Goal: Task Accomplishment & Management: Manage account settings

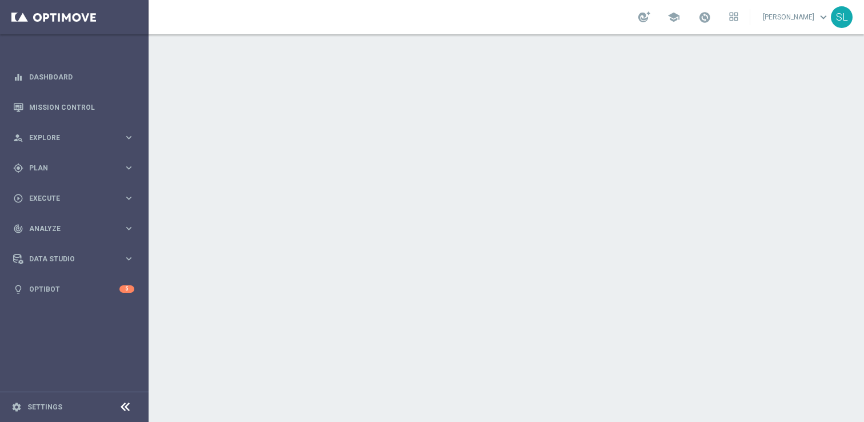
click at [837, 21] on div "SL" at bounding box center [842, 17] width 22 height 22
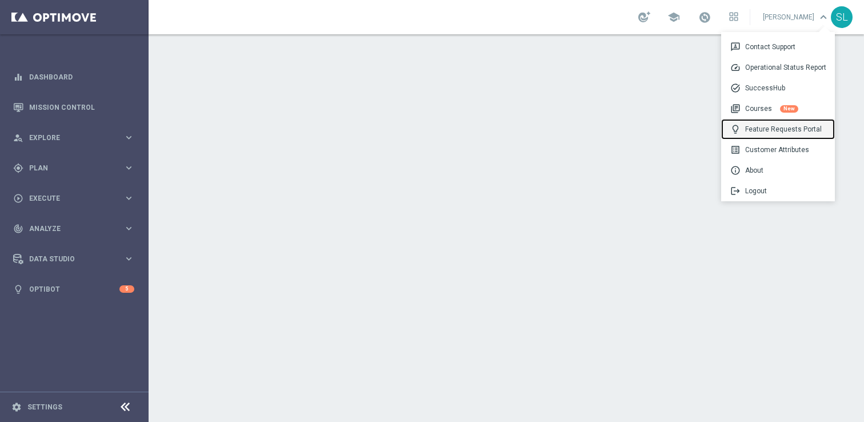
click at [771, 121] on div "lightbulb Feature Requests Portal" at bounding box center [778, 129] width 114 height 21
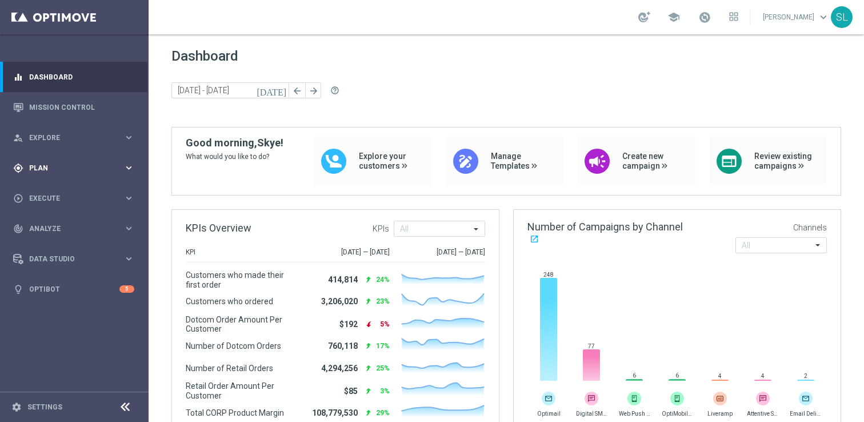
click at [35, 168] on span "Plan" at bounding box center [76, 168] width 94 height 7
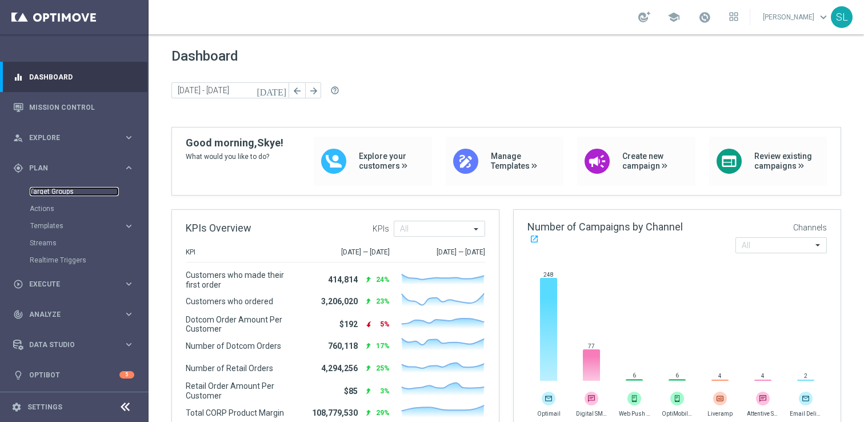
click at [41, 190] on link "Target Groups" at bounding box center [74, 191] width 89 height 9
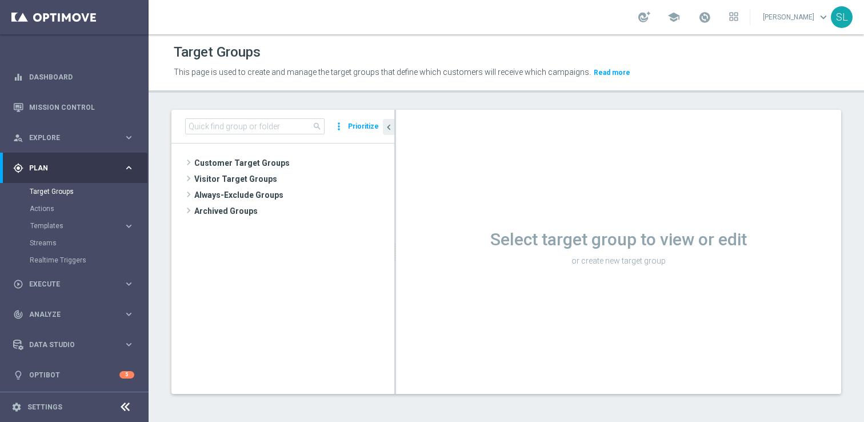
click at [127, 403] on icon at bounding box center [125, 407] width 14 height 14
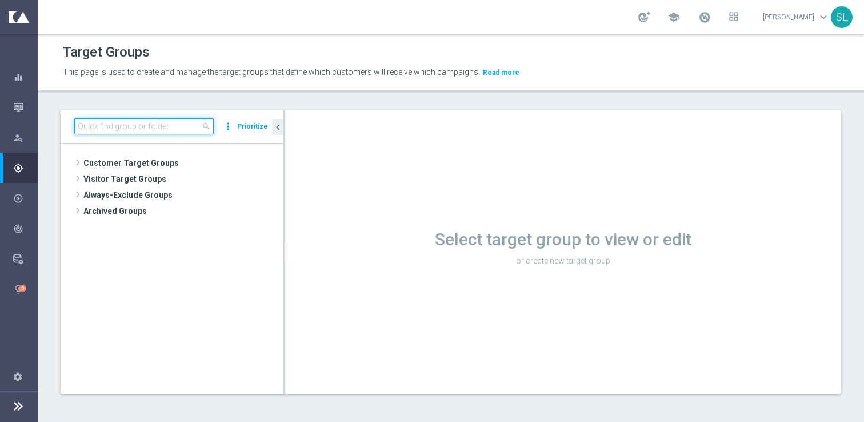
click at [141, 125] on input at bounding box center [143, 126] width 139 height 16
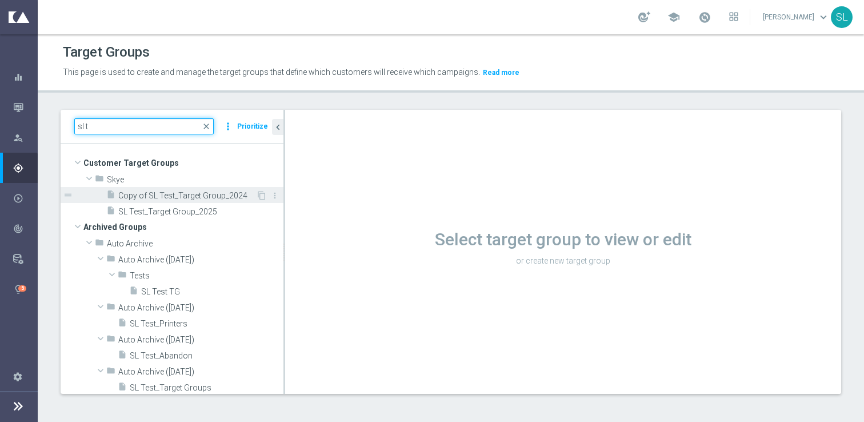
type input "sl t"
click at [173, 197] on span "Copy of SL Test_Target Group_2024" at bounding box center [187, 196] width 138 height 10
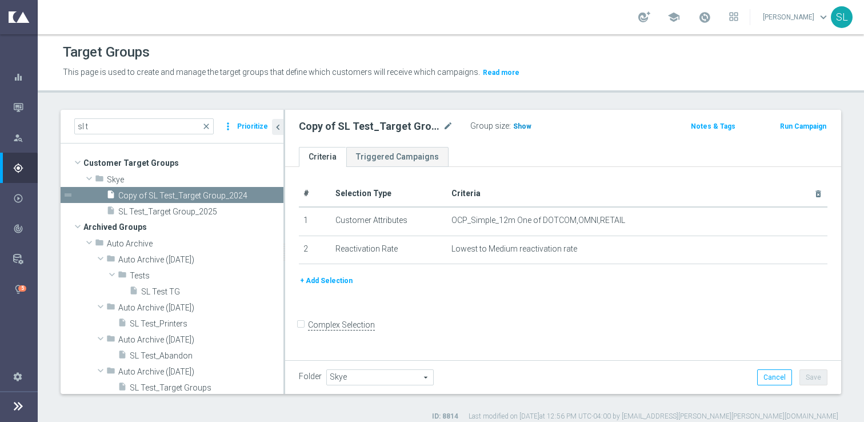
click at [523, 129] on span "Show" at bounding box center [522, 126] width 18 height 8
click at [523, 122] on span "615,478" at bounding box center [528, 127] width 28 height 11
click at [331, 281] on button "+ Add Selection" at bounding box center [326, 280] width 55 height 13
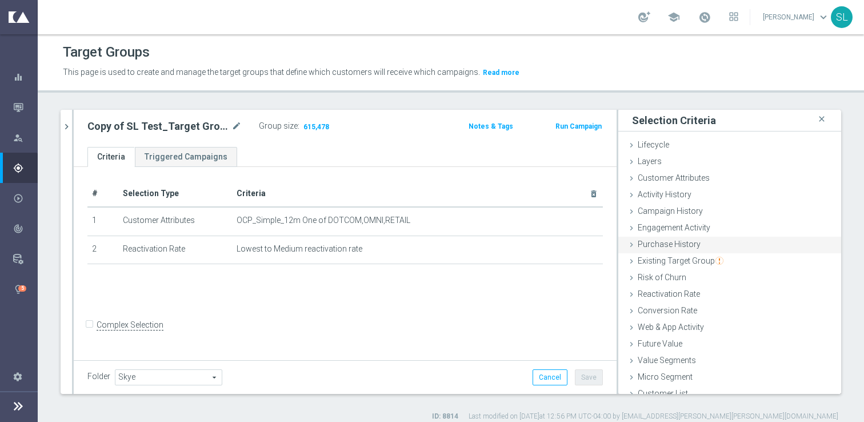
click at [673, 245] on span "Purchase History" at bounding box center [669, 243] width 63 height 9
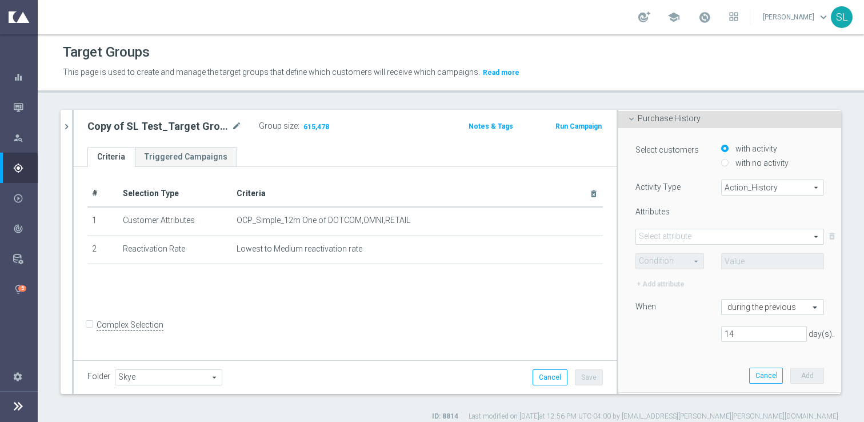
scroll to position [139, 0]
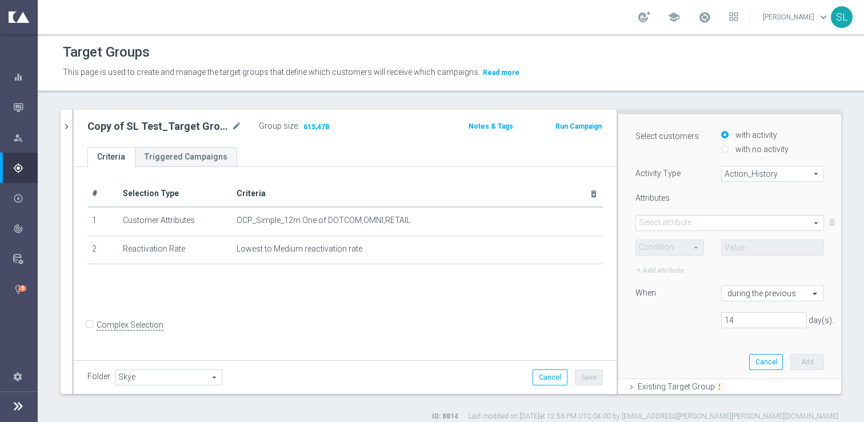
click at [744, 173] on span "Action_History" at bounding box center [773, 173] width 102 height 15
click at [742, 202] on span "Omni" at bounding box center [772, 205] width 90 height 9
type input "Omni"
click at [735, 219] on span at bounding box center [729, 222] width 187 height 15
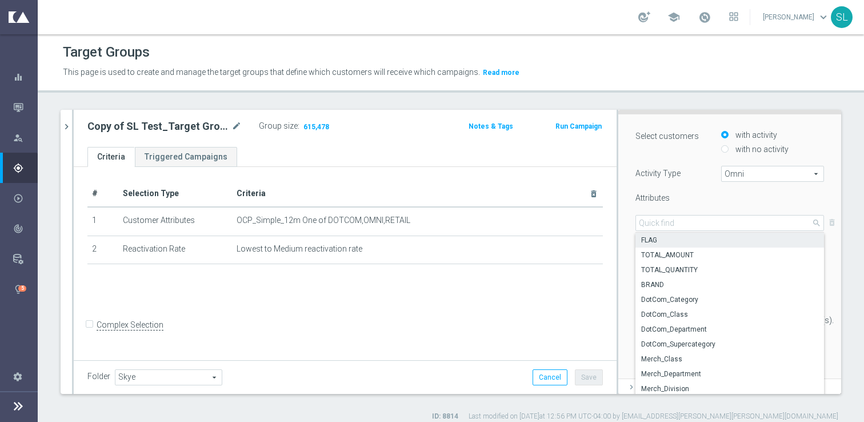
click at [709, 240] on span "FLAG" at bounding box center [729, 239] width 177 height 9
type input "FLAG"
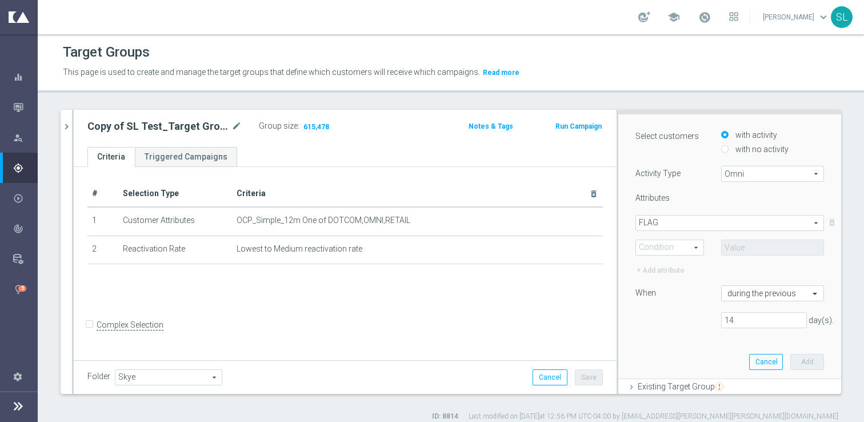
click at [689, 249] on span at bounding box center [669, 247] width 67 height 15
click at [669, 265] on span "Equals" at bounding box center [670, 263] width 56 height 9
click at [739, 242] on span at bounding box center [773, 247] width 102 height 15
click at [683, 252] on span "Equals" at bounding box center [669, 247] width 67 height 15
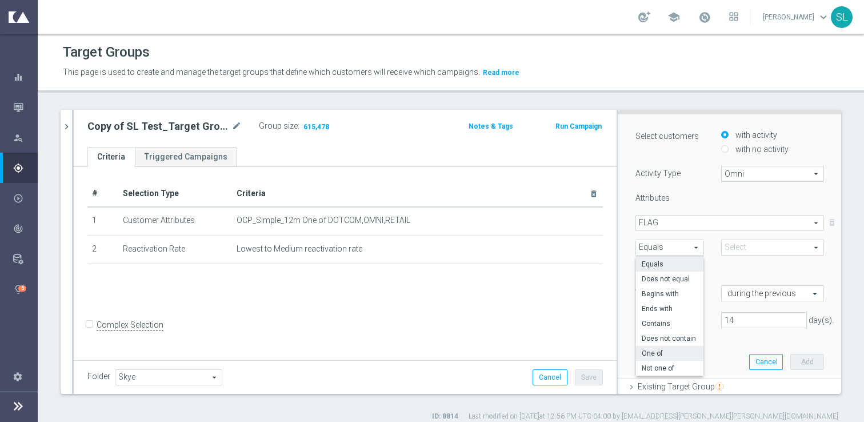
click at [669, 354] on span "One of" at bounding box center [670, 353] width 56 height 9
type input "One of"
click at [771, 249] on span at bounding box center [773, 247] width 102 height 15
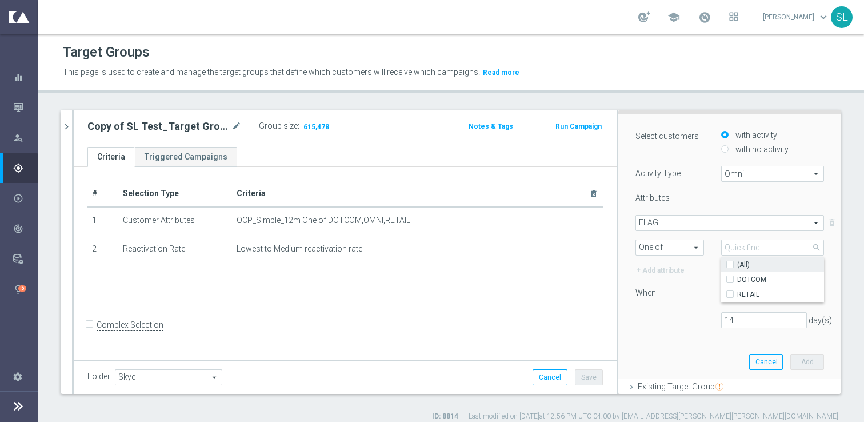
click at [757, 266] on label "(All)" at bounding box center [780, 264] width 87 height 15
click at [737, 266] on input "(All)" at bounding box center [733, 264] width 7 height 7
checkbox input "true"
type input "Selected 2 of 2"
checkbox input "true"
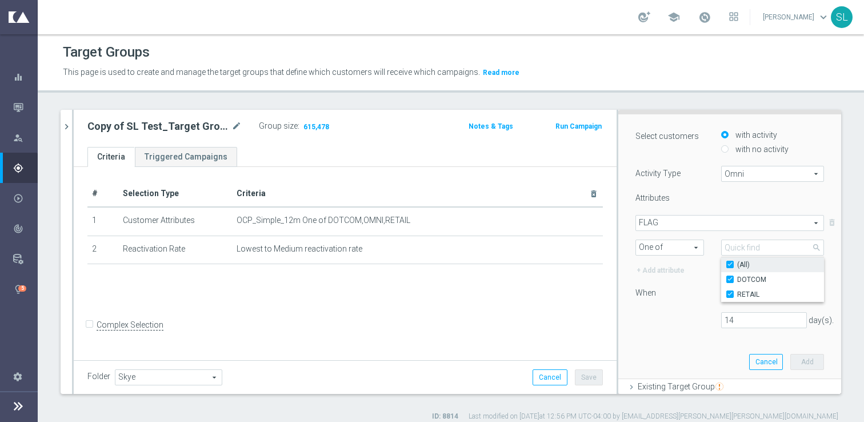
checkbox input "true"
click at [699, 309] on div "Select customers with activity with no activity Activity Type Omni Omni arrow_d…" at bounding box center [729, 233] width 189 height 208
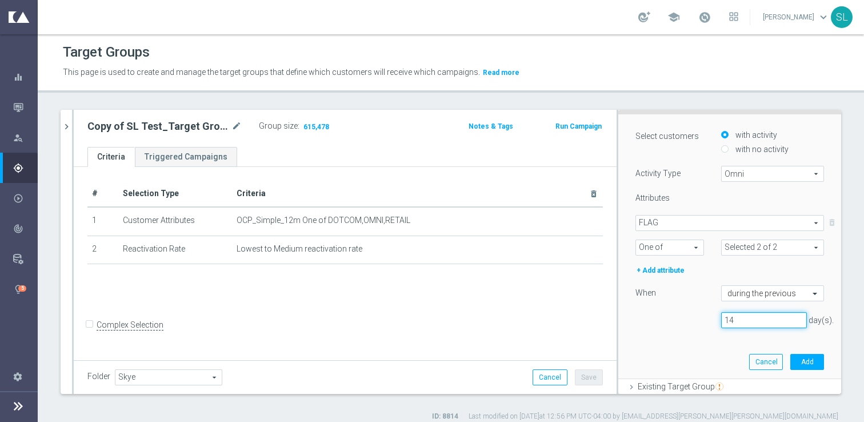
drag, startPoint x: 743, startPoint y: 321, endPoint x: 703, endPoint y: 321, distance: 40.0
click at [703, 321] on div "14 day(s)." at bounding box center [730, 320] width 206 height 16
type input "365"
click at [810, 358] on button "Add" at bounding box center [807, 362] width 34 height 16
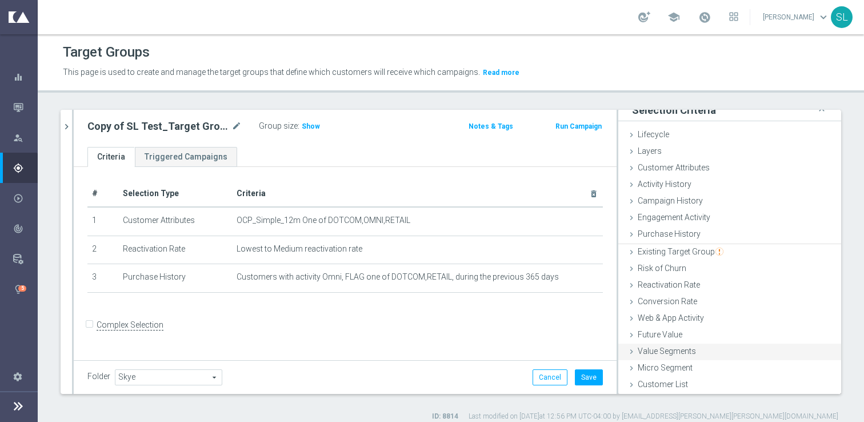
scroll to position [9, 0]
click at [302, 130] on h3 "Show" at bounding box center [311, 126] width 21 height 13
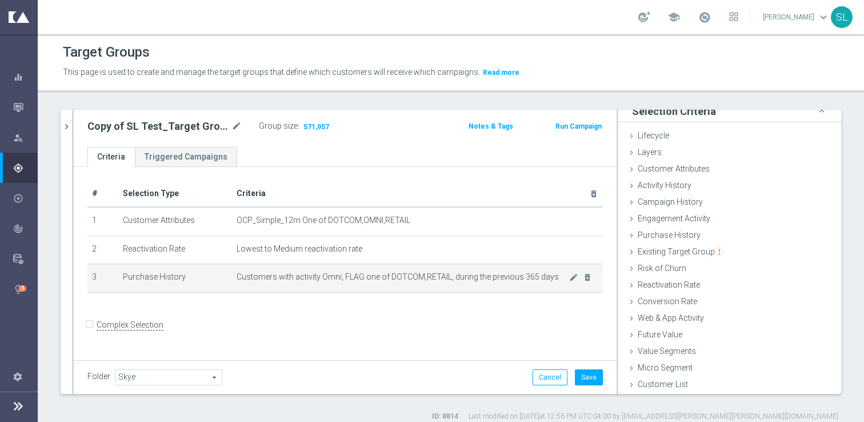
click at [568, 277] on span "Customers with activity Omni, FLAG one of DOTCOM,RETAIL, during the previous 36…" at bounding box center [403, 277] width 333 height 10
click at [573, 277] on icon "mode_edit" at bounding box center [573, 277] width 9 height 9
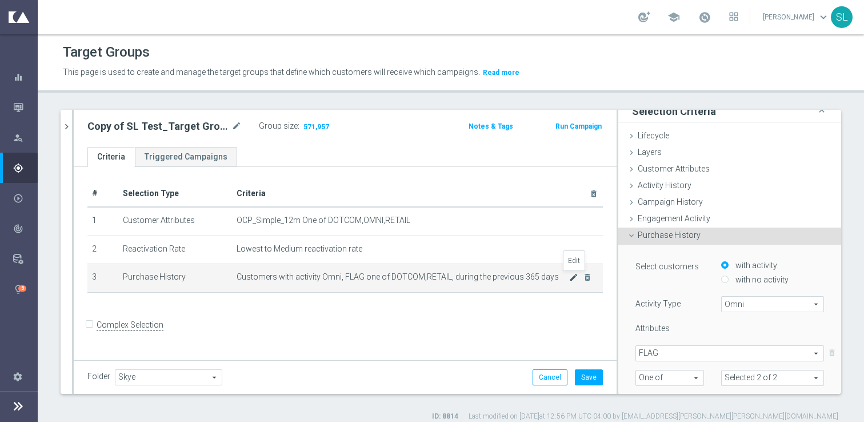
scroll to position [139, 0]
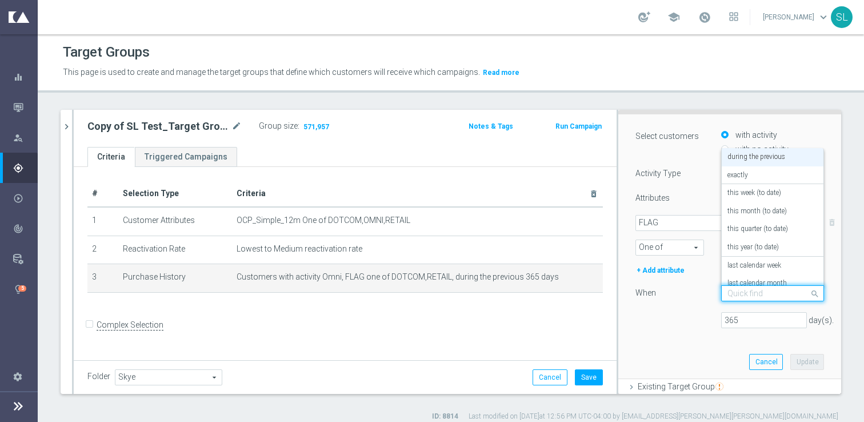
click at [755, 293] on input "text" at bounding box center [760, 294] width 67 height 10
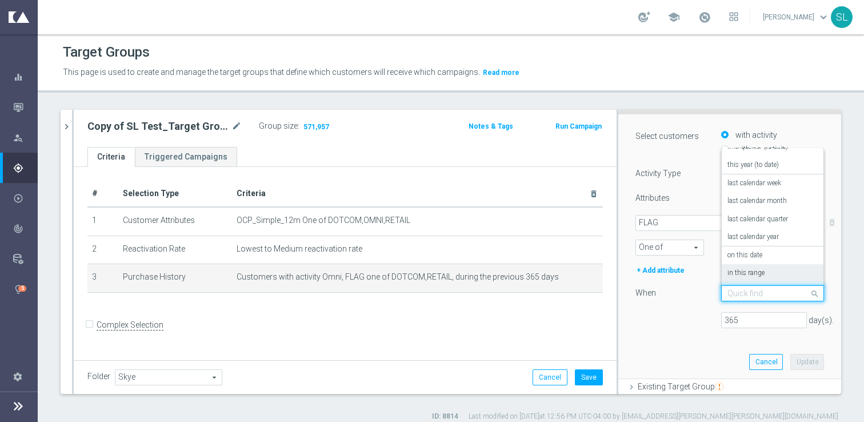
click at [760, 274] on label "in this range" at bounding box center [745, 273] width 37 height 9
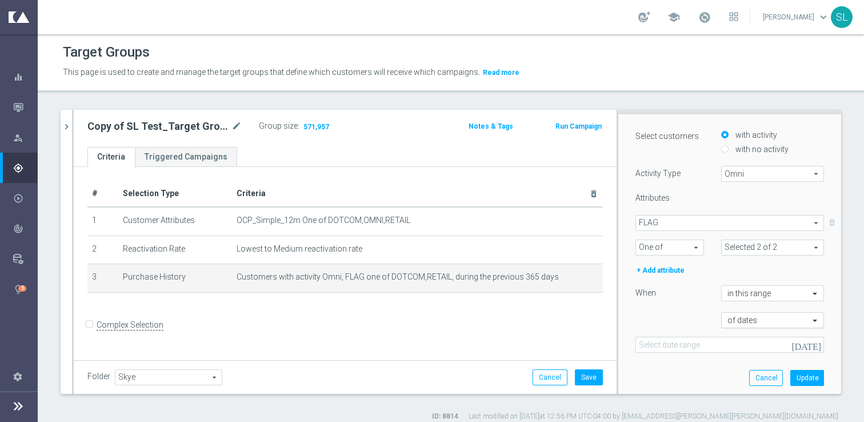
click at [746, 323] on input "text" at bounding box center [760, 320] width 67 height 10
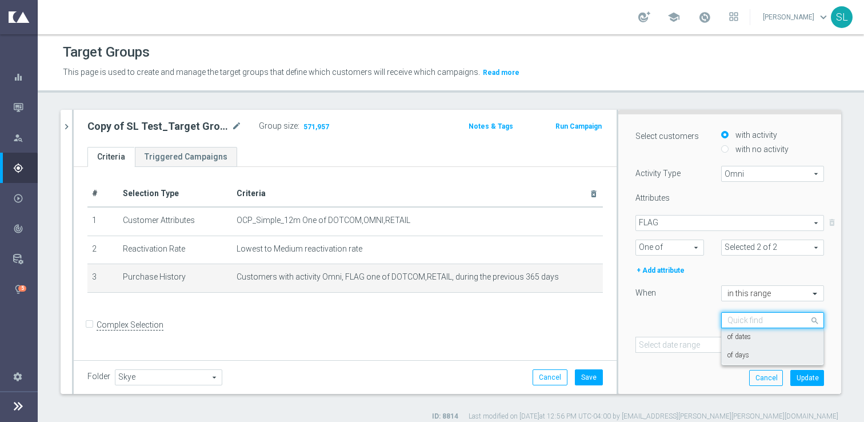
click at [744, 353] on label "of days" at bounding box center [738, 355] width 22 height 9
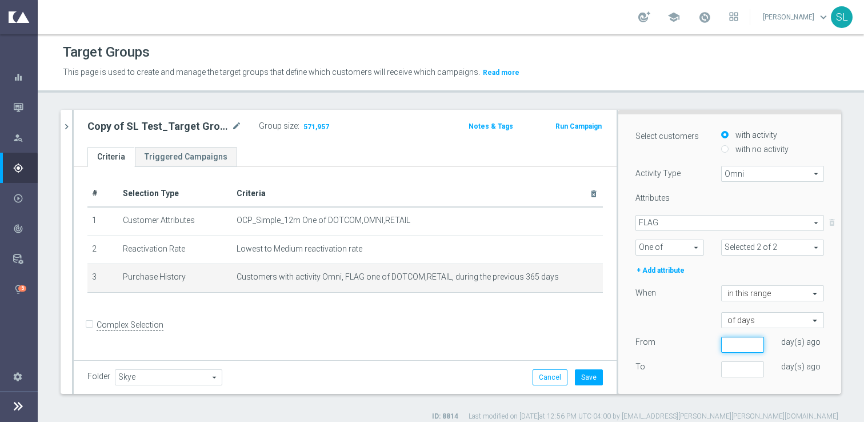
click at [723, 342] on input "number" at bounding box center [742, 345] width 43 height 16
type input "365"
type input "180"
click at [675, 318] on div "of days" at bounding box center [730, 320] width 206 height 16
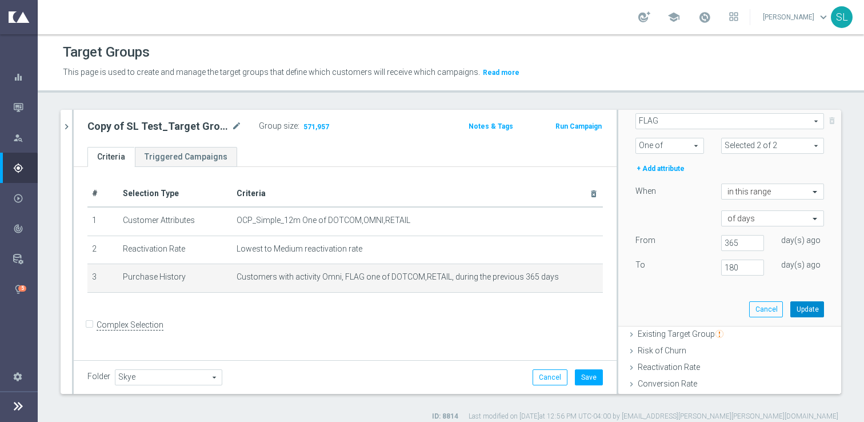
click at [816, 310] on button "Update" at bounding box center [807, 309] width 34 height 16
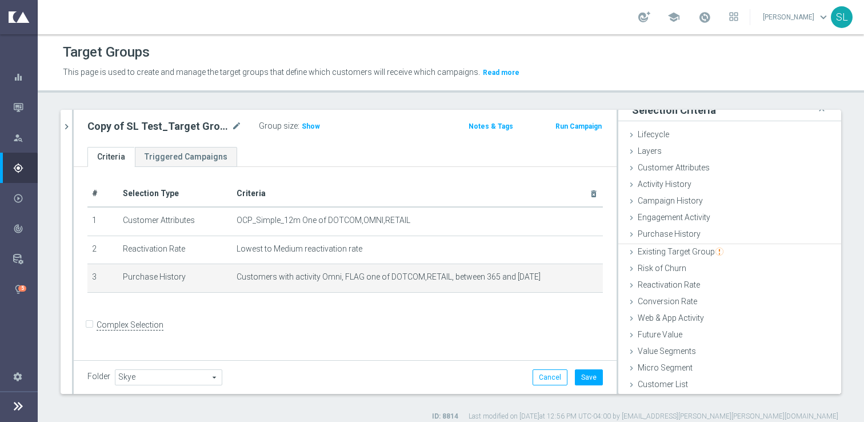
scroll to position [9, 0]
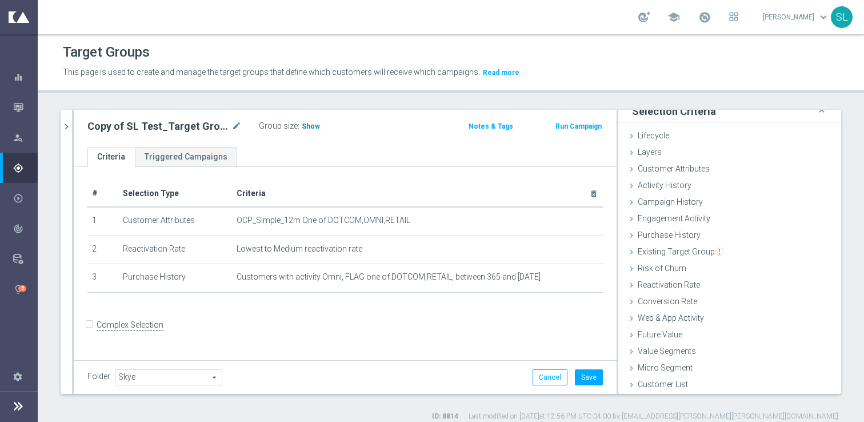
click at [317, 125] on span "Show" at bounding box center [311, 126] width 18 height 8
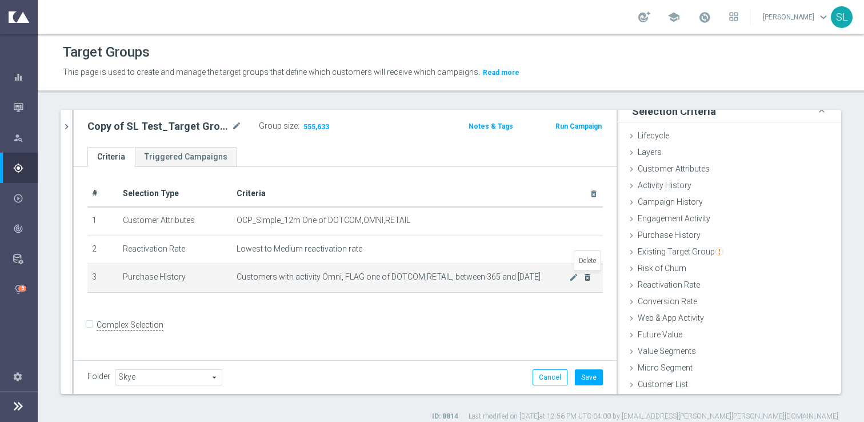
click at [589, 277] on icon "delete_forever" at bounding box center [587, 277] width 9 height 9
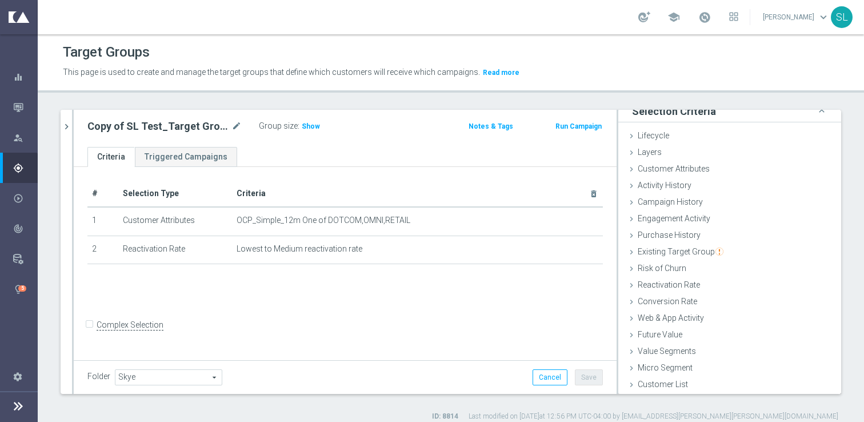
scroll to position [11, 0]
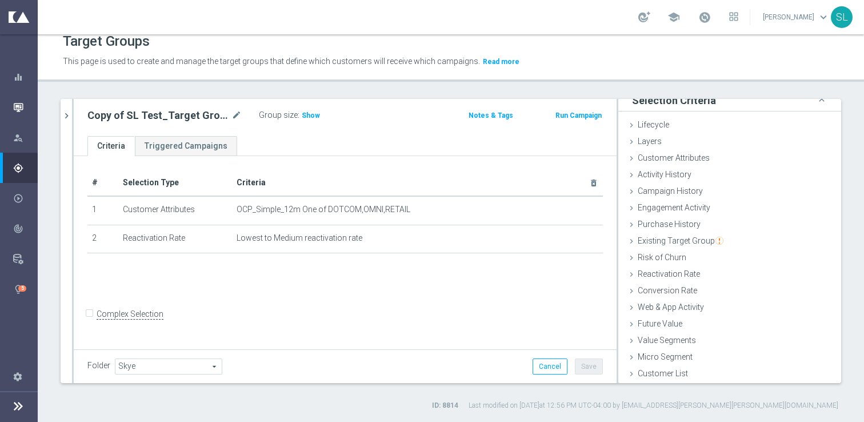
click at [13, 108] on icon "button" at bounding box center [18, 107] width 10 height 10
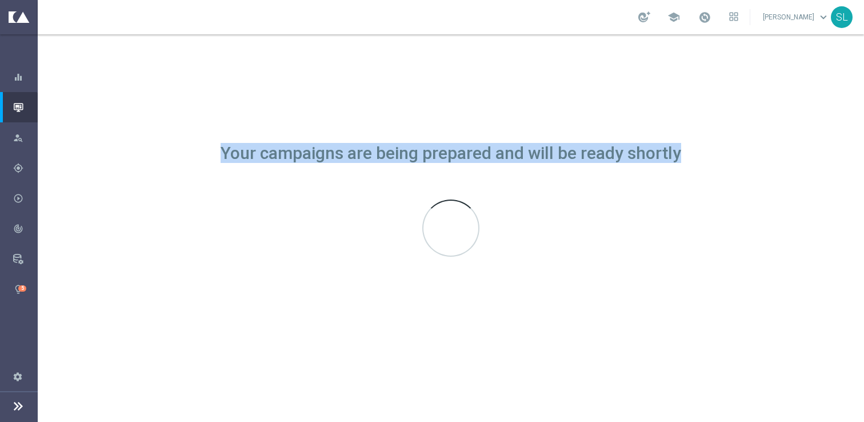
drag, startPoint x: 218, startPoint y: 153, endPoint x: 848, endPoint y: 185, distance: 631.0
click at [848, 185] on div "Your campaigns are being prepared and will be ready shortly" at bounding box center [451, 227] width 826 height 387
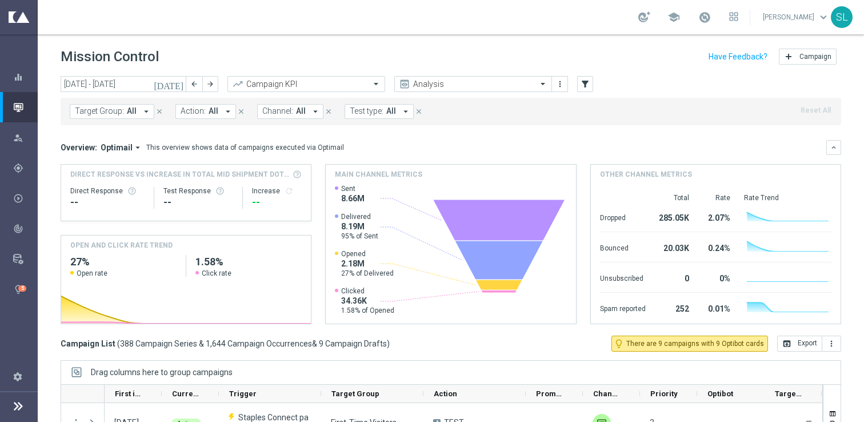
click at [455, 114] on div "Target Group: All arrow_drop_down close Action: All arrow_drop_down close Chann…" at bounding box center [451, 111] width 780 height 27
drag, startPoint x: 62, startPoint y: 51, endPoint x: 205, endPoint y: 49, distance: 142.9
click at [205, 49] on div "Mission Control add Campaign" at bounding box center [451, 57] width 780 height 22
drag, startPoint x: 51, startPoint y: 56, endPoint x: 205, endPoint y: 61, distance: 154.3
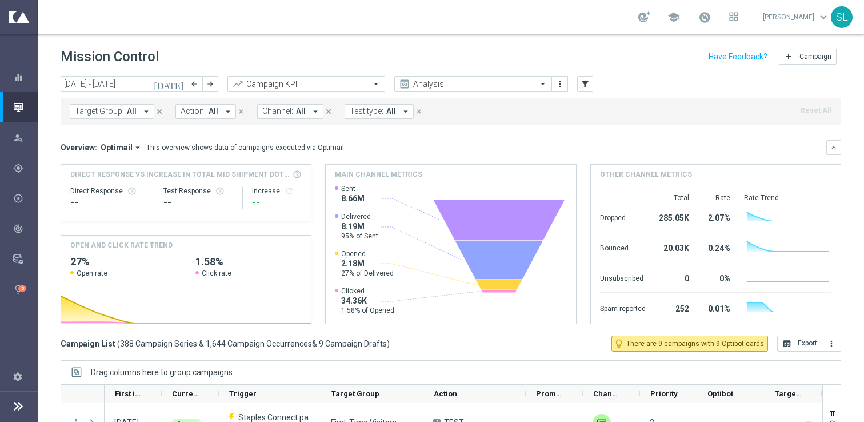
click at [205, 61] on div "Mission Control add Campaign" at bounding box center [451, 57] width 826 height 22
click at [205, 61] on div "Mission Control add Campaign" at bounding box center [451, 57] width 780 height 22
click at [406, 51] on div "Mission Control add Campaign" at bounding box center [451, 57] width 780 height 22
click at [147, 83] on input "29 Sep 2025 - 05 Oct 2025" at bounding box center [124, 84] width 126 height 16
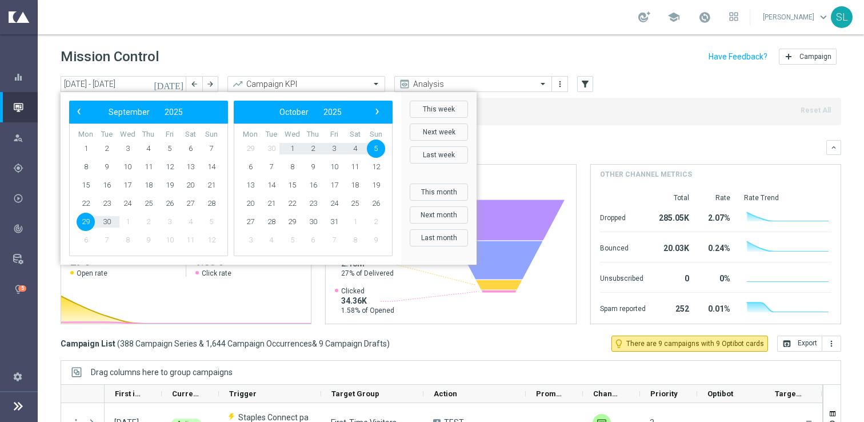
click at [638, 86] on div "today 29 Sep 2025 - 05 Oct 2025 arrow_back arrow_forward Campaign KPI trending_…" at bounding box center [451, 84] width 780 height 17
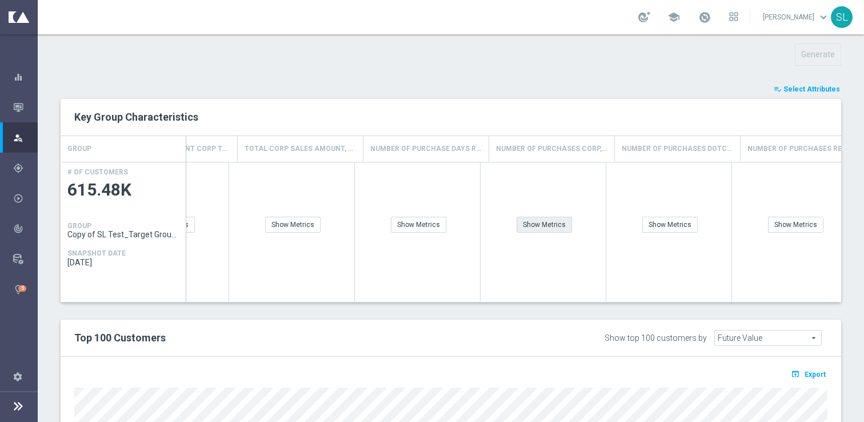
scroll to position [0, 1008]
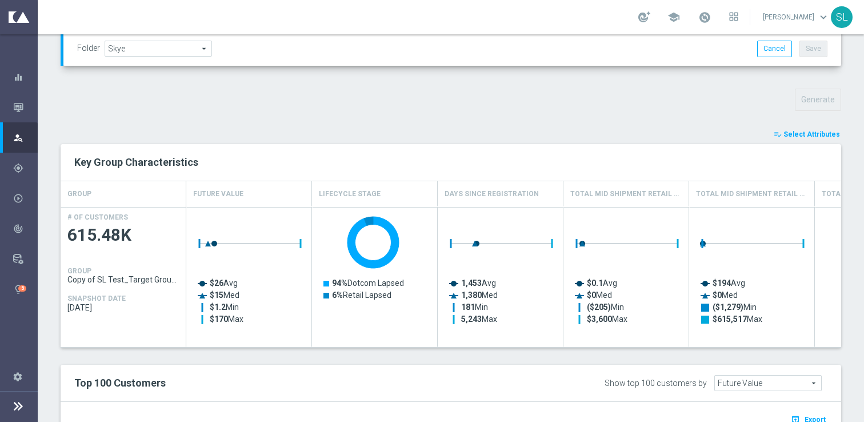
click at [839, 133] on span "Select Attributes" at bounding box center [811, 134] width 57 height 8
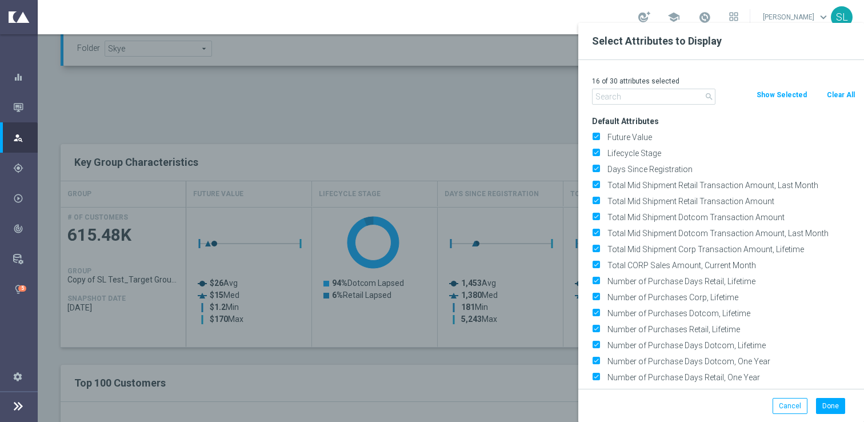
click at [840, 99] on button "Clear All" at bounding box center [841, 95] width 30 height 13
checkbox input "false"
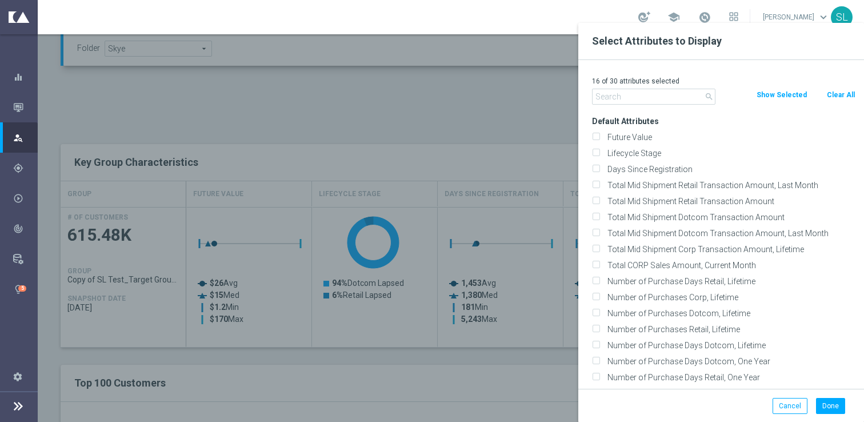
checkbox input "false"
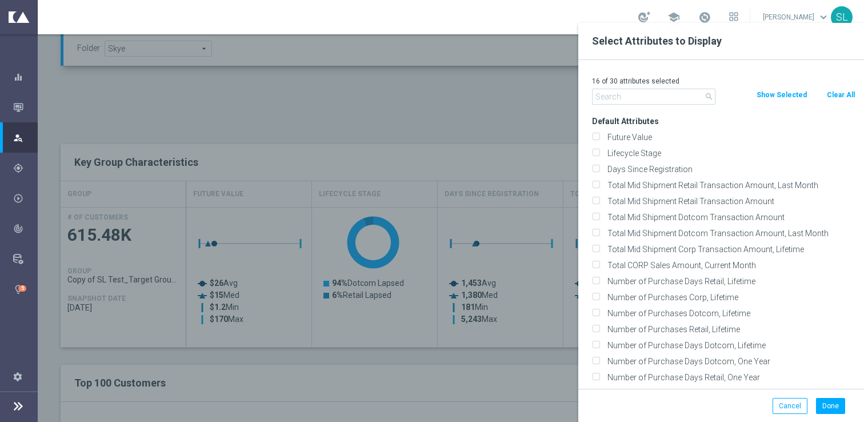
checkbox input "false"
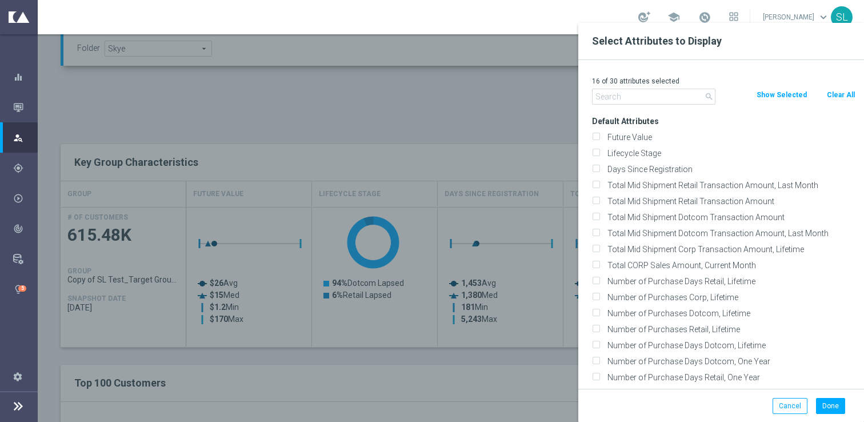
checkbox input "false"
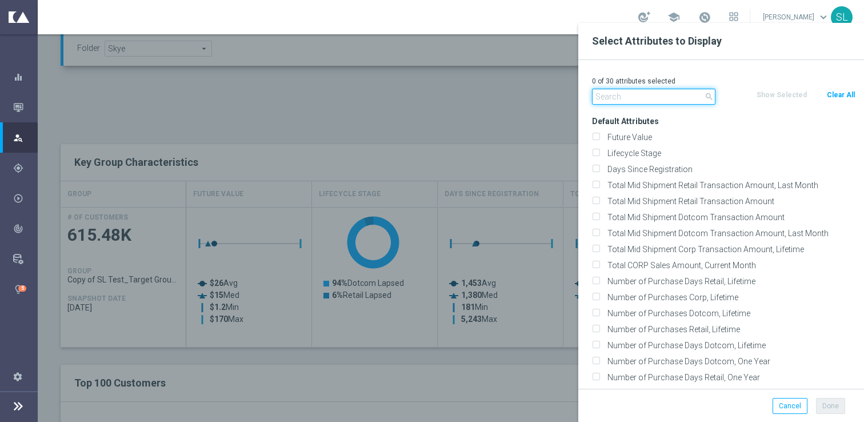
click at [666, 94] on input "text" at bounding box center [653, 97] width 123 height 16
click at [633, 152] on label "Lifecycle Stage" at bounding box center [729, 153] width 252 height 10
click at [599, 152] on input "Lifecycle Stage" at bounding box center [595, 154] width 7 height 7
checkbox input "true"
click at [620, 99] on input "text" at bounding box center [653, 97] width 123 height 16
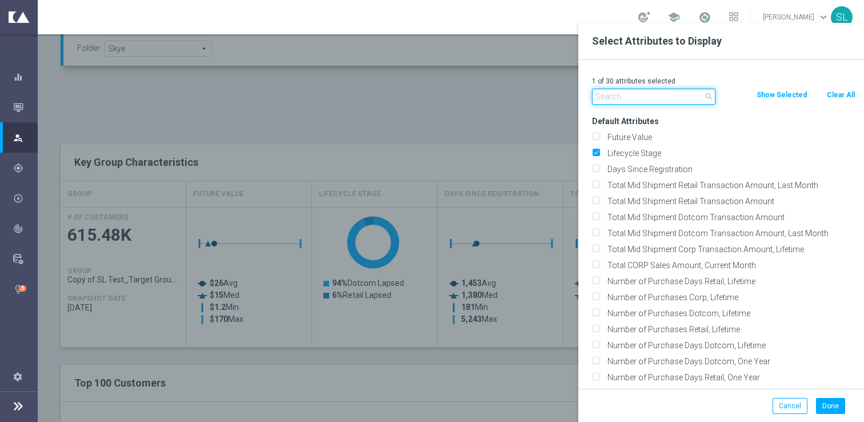
type input "t"
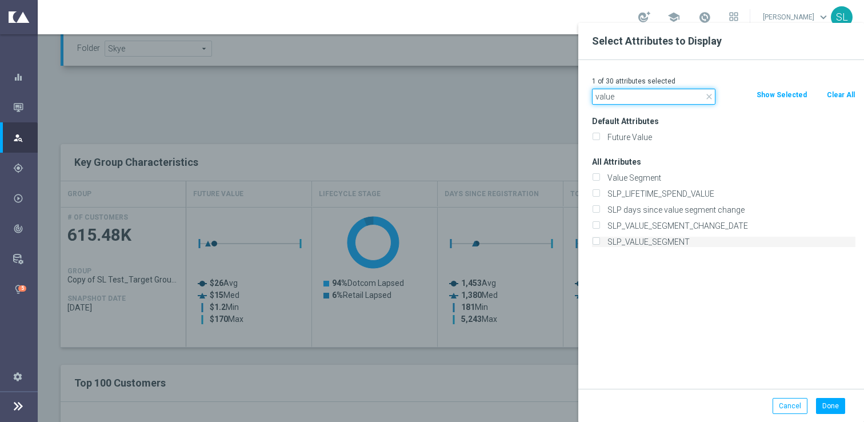
type input "value"
click at [669, 238] on label "SLP_VALUE_SEGMENT" at bounding box center [729, 242] width 252 height 10
click at [599, 239] on input "SLP_VALUE_SEGMENT" at bounding box center [595, 242] width 7 height 7
checkbox input "true"
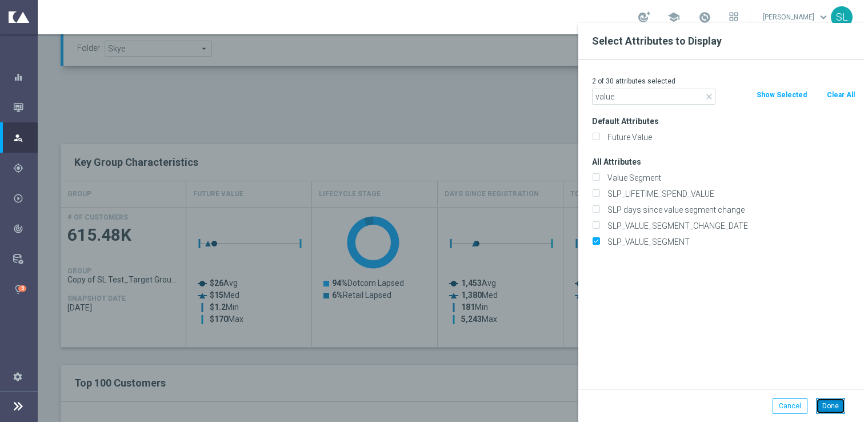
click at [831, 405] on button "Done" at bounding box center [830, 406] width 29 height 16
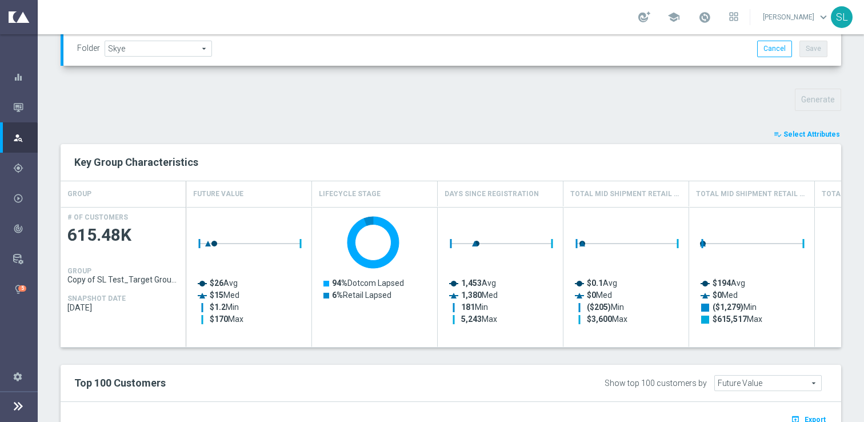
type input "Search"
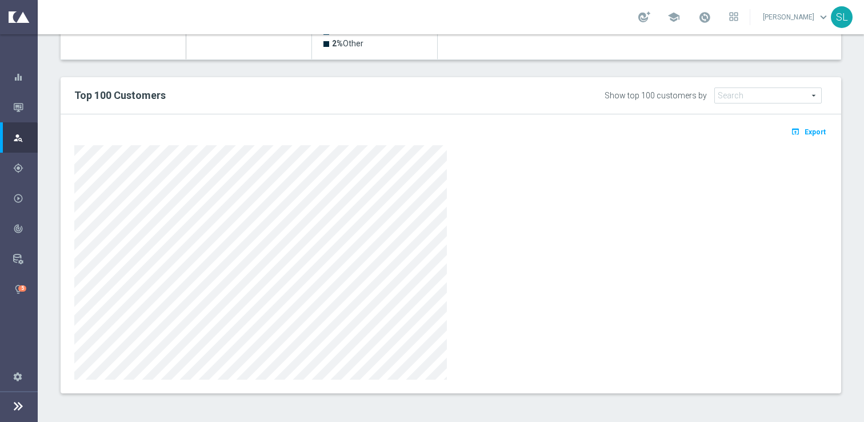
scroll to position [0, 0]
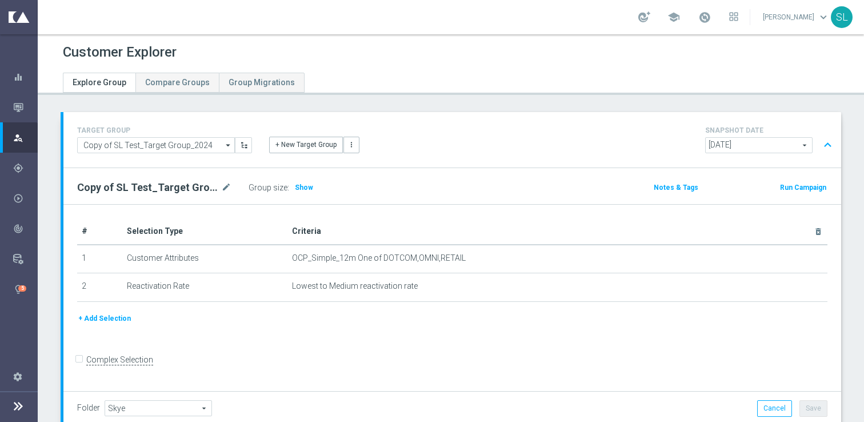
click at [109, 319] on button "+ Add Selection" at bounding box center [104, 318] width 55 height 13
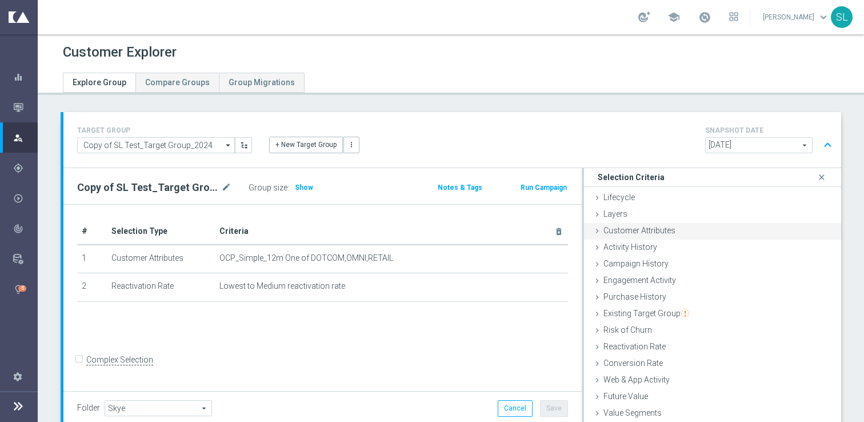
click at [649, 234] on span "Customer Attributes" at bounding box center [639, 230] width 72 height 9
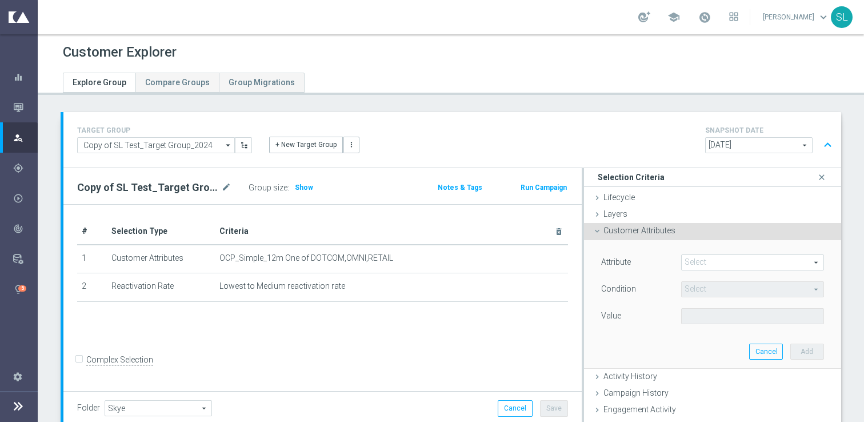
click at [723, 257] on span at bounding box center [753, 262] width 142 height 15
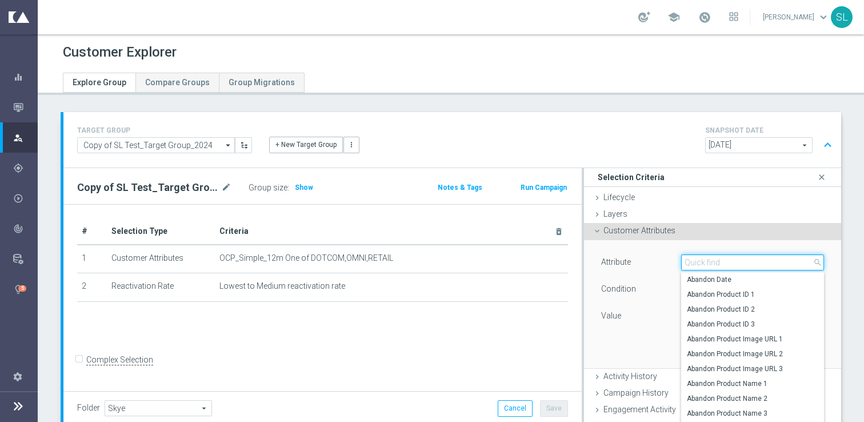
click at [723, 257] on input "search" at bounding box center [752, 262] width 143 height 16
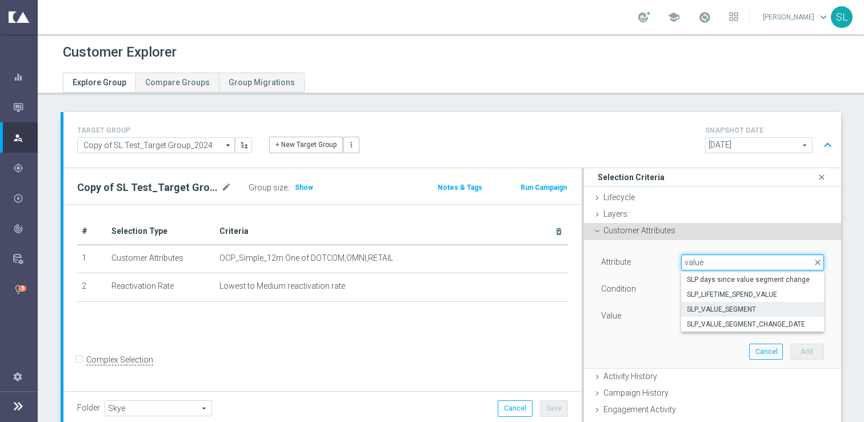
type input "value"
click at [746, 310] on span "SLP_VALUE_SEGMENT" at bounding box center [752, 309] width 131 height 9
type input "SLP_VALUE_SEGMENT"
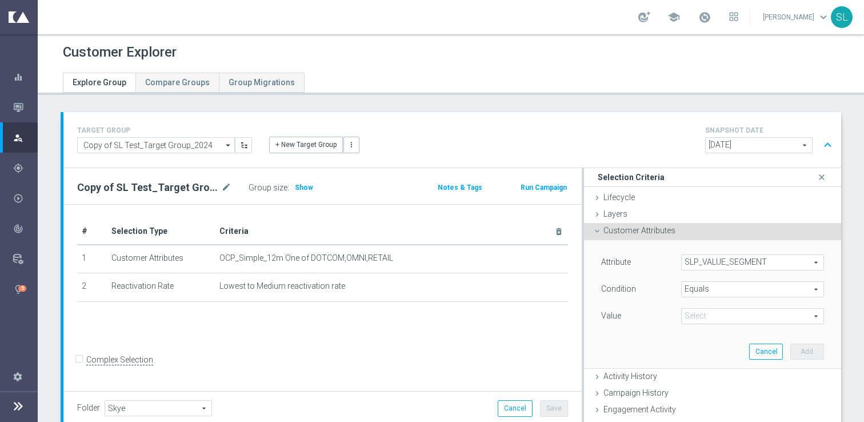
click at [723, 289] on span "Equals" at bounding box center [753, 289] width 142 height 15
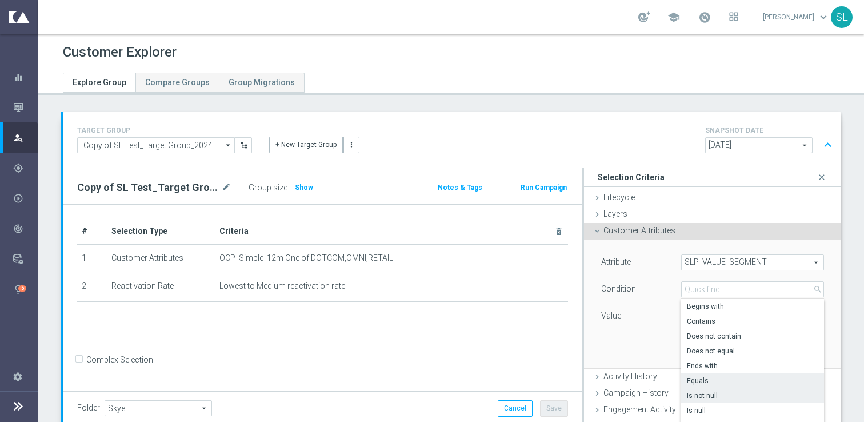
click at [711, 396] on span "Is not null" at bounding box center [752, 395] width 131 height 9
type input "Is not null"
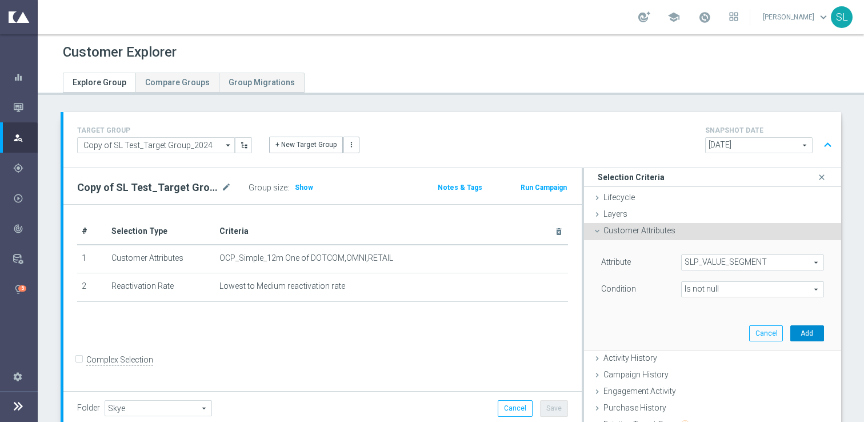
click at [798, 334] on button "Add" at bounding box center [807, 333] width 34 height 16
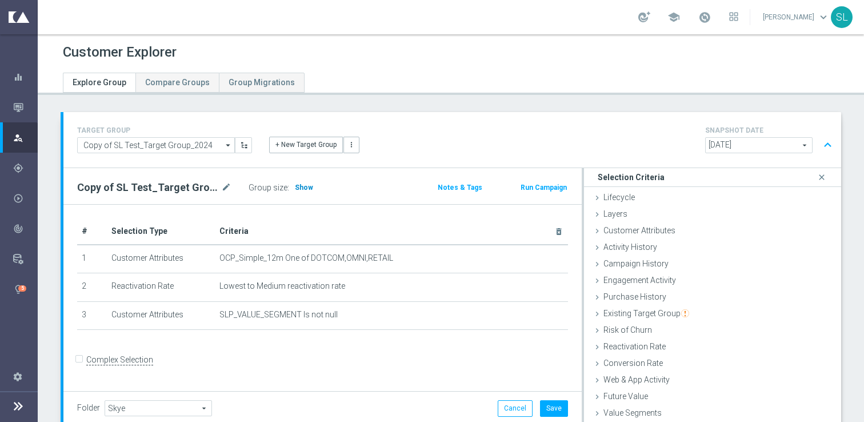
click at [302, 187] on span "Show" at bounding box center [304, 187] width 18 height 8
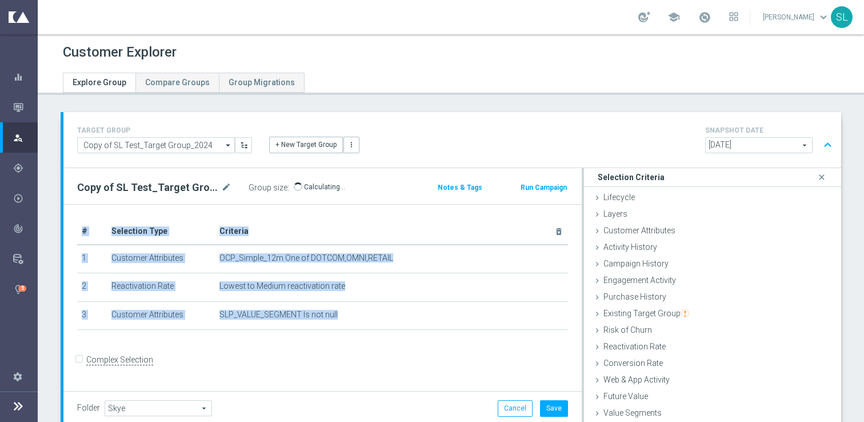
drag, startPoint x: 354, startPoint y: 311, endPoint x: 67, endPoint y: 255, distance: 292.8
click at [67, 255] on div "# Selection Type Criteria delete_forever 1 Customer Attributes OCP_Simple_12m O…" at bounding box center [322, 298] width 518 height 187
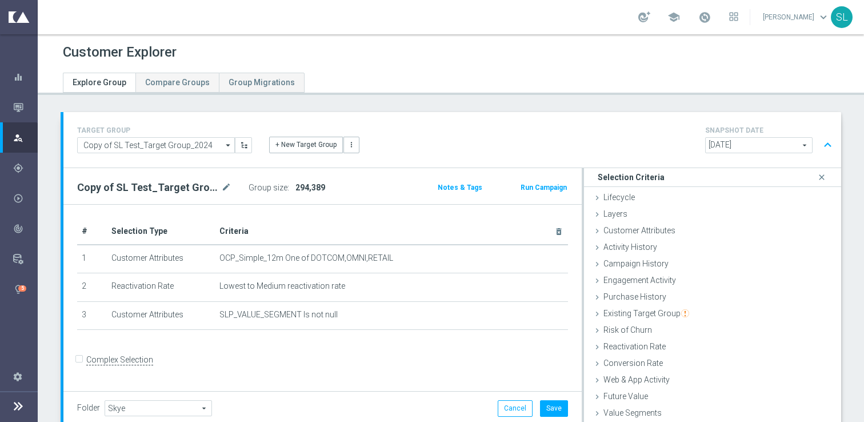
click at [328, 367] on form "Complex Selection Invalid Expression" at bounding box center [322, 371] width 491 height 41
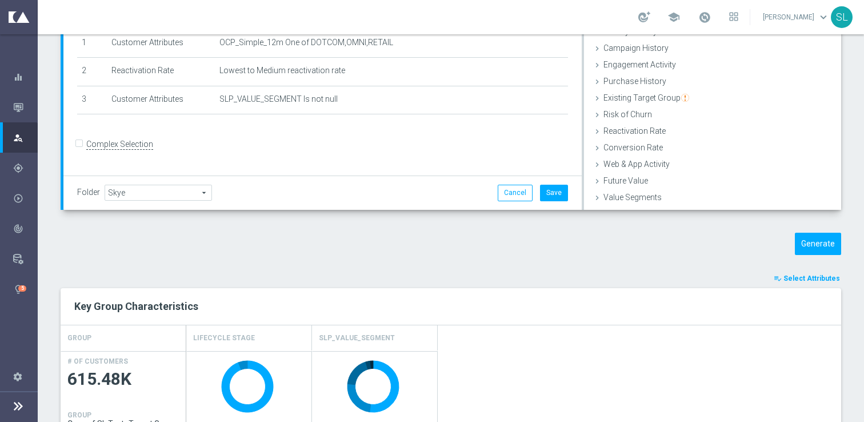
scroll to position [363, 0]
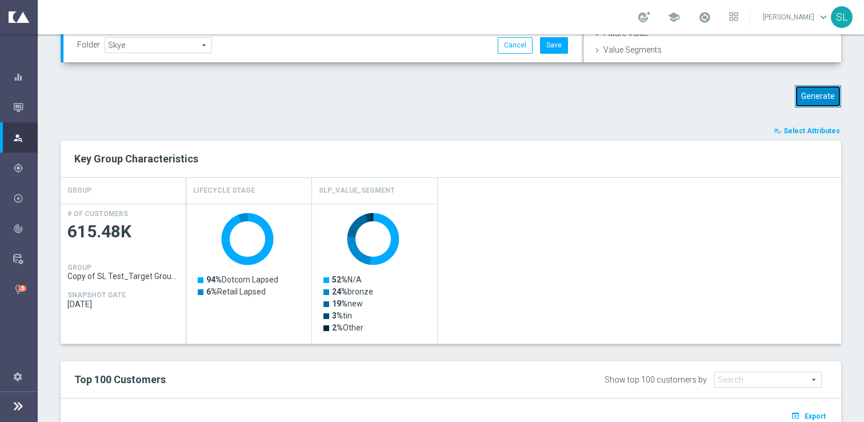
click at [835, 98] on button "Generate" at bounding box center [818, 96] width 46 height 22
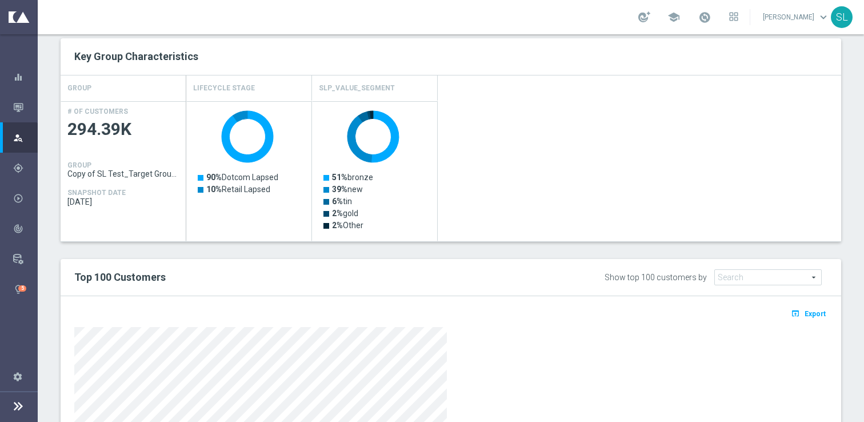
scroll to position [0, 0]
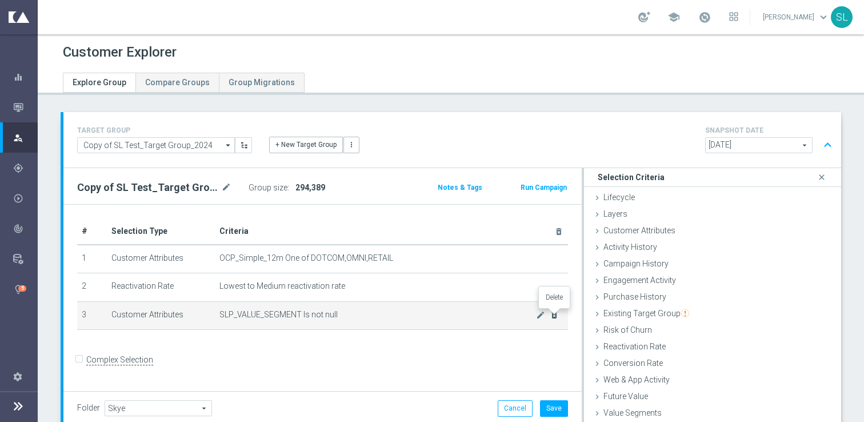
click at [552, 316] on icon "delete_forever" at bounding box center [554, 314] width 9 height 9
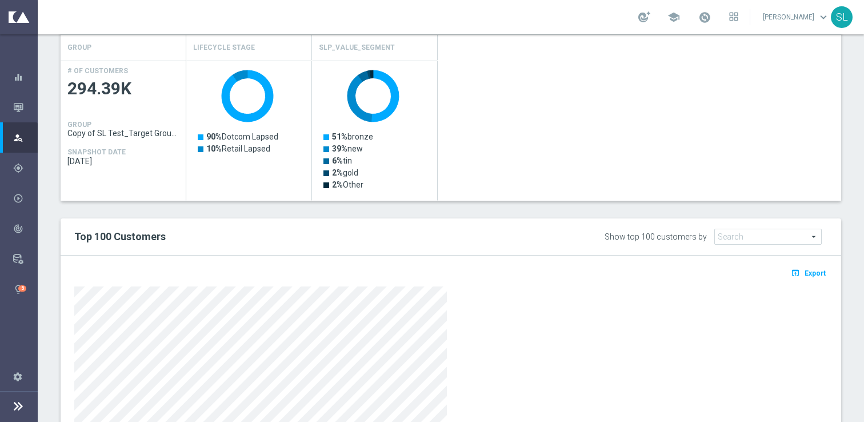
scroll to position [298, 0]
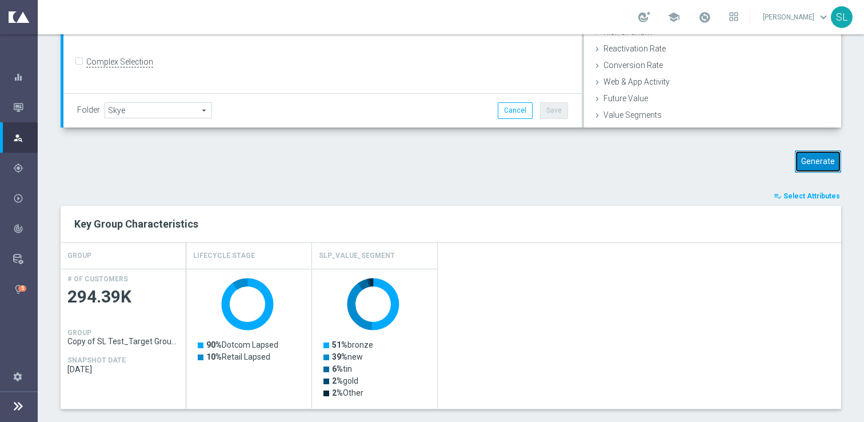
click at [828, 154] on button "Generate" at bounding box center [818, 161] width 46 height 22
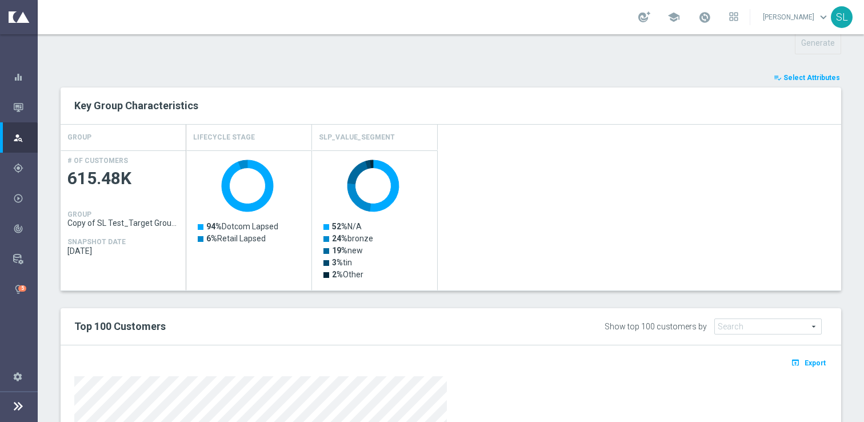
scroll to position [388, 0]
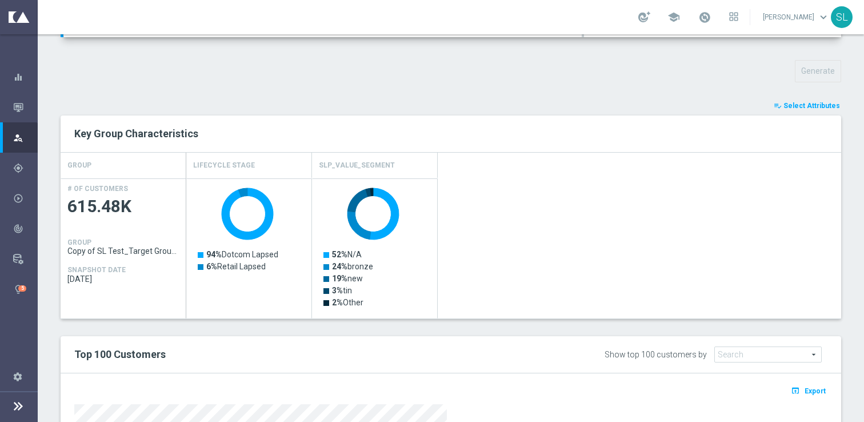
click at [804, 111] on button "playlist_add_check Select Attributes" at bounding box center [806, 105] width 69 height 13
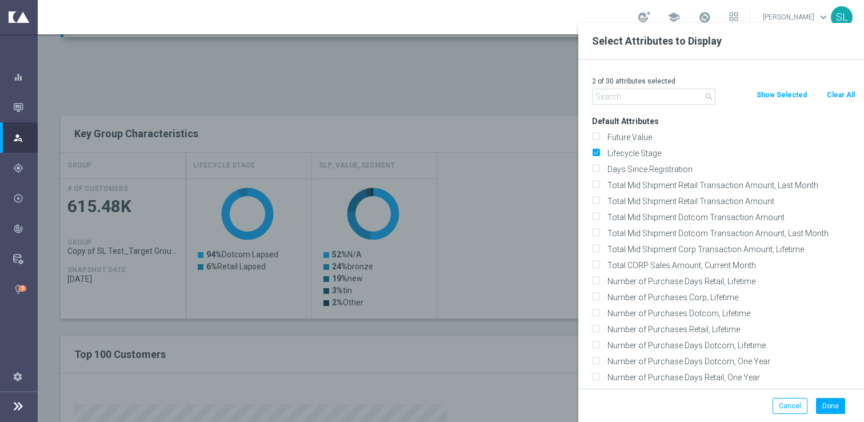
click at [841, 97] on button "Clear All" at bounding box center [841, 95] width 30 height 13
checkbox input "false"
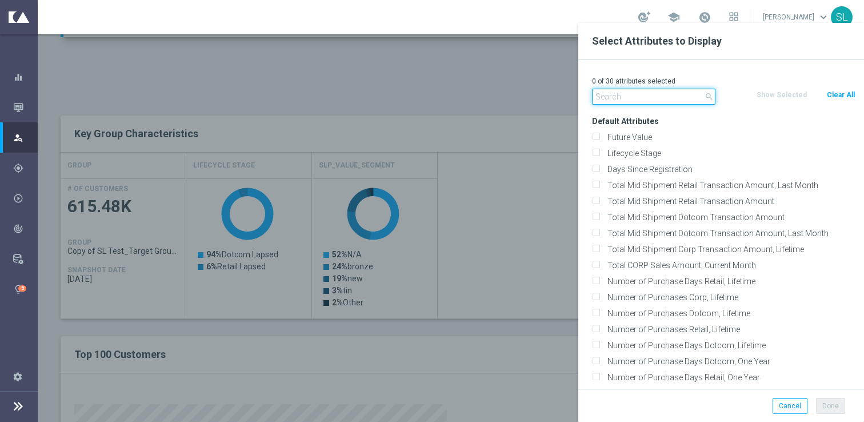
click at [603, 98] on input "text" at bounding box center [653, 97] width 123 height 16
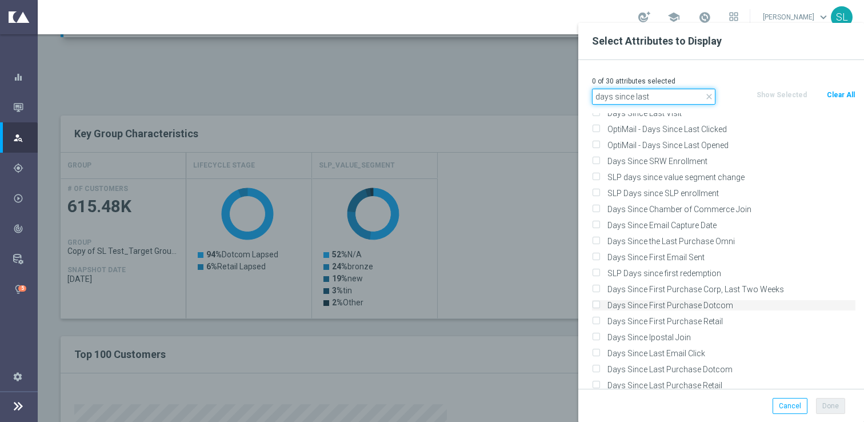
scroll to position [0, 0]
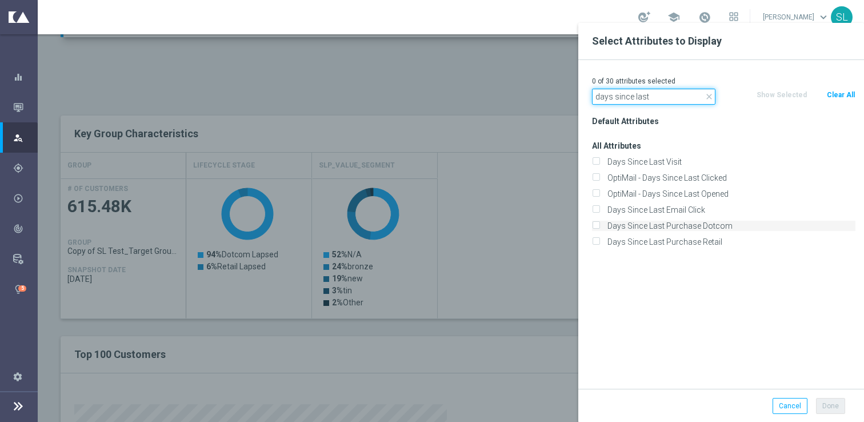
type input "days since last"
click at [675, 225] on label "Days Since Last Purchase Dotcom" at bounding box center [729, 226] width 252 height 10
click at [599, 225] on input "Days Since Last Purchase Dotcom" at bounding box center [595, 226] width 7 height 7
checkbox input "true"
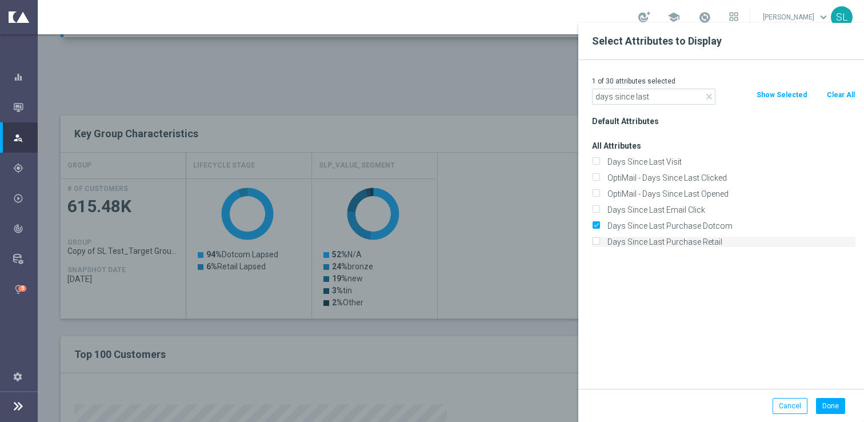
click at [675, 244] on label "Days Since Last Purchase Retail" at bounding box center [729, 242] width 252 height 10
click at [599, 244] on input "Days Since Last Purchase Retail" at bounding box center [595, 242] width 7 height 7
checkbox input "true"
click at [834, 403] on button "Done" at bounding box center [830, 406] width 29 height 16
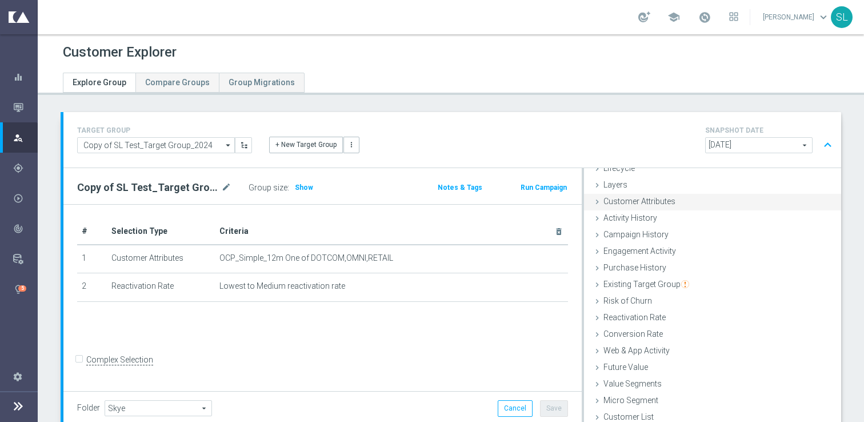
scroll to position [30, 0]
click at [649, 265] on span "Purchase History" at bounding box center [634, 266] width 63 height 9
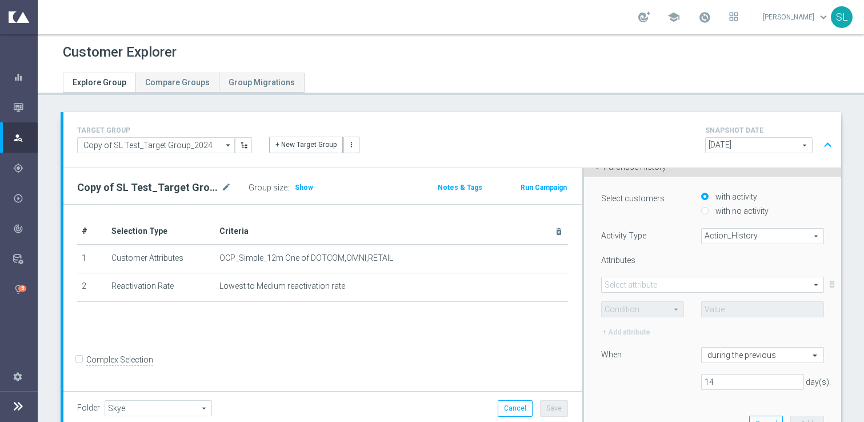
scroll to position [131, 0]
click at [750, 236] on span "Action_History" at bounding box center [763, 234] width 122 height 15
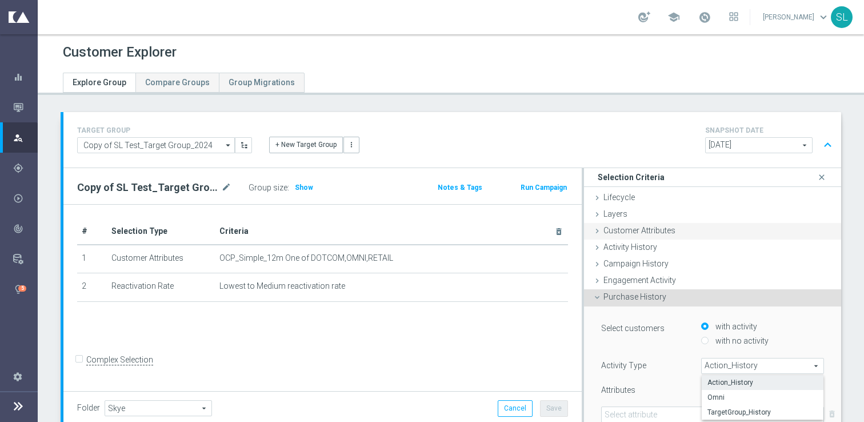
click at [647, 227] on span "Customer Attributes" at bounding box center [639, 230] width 72 height 9
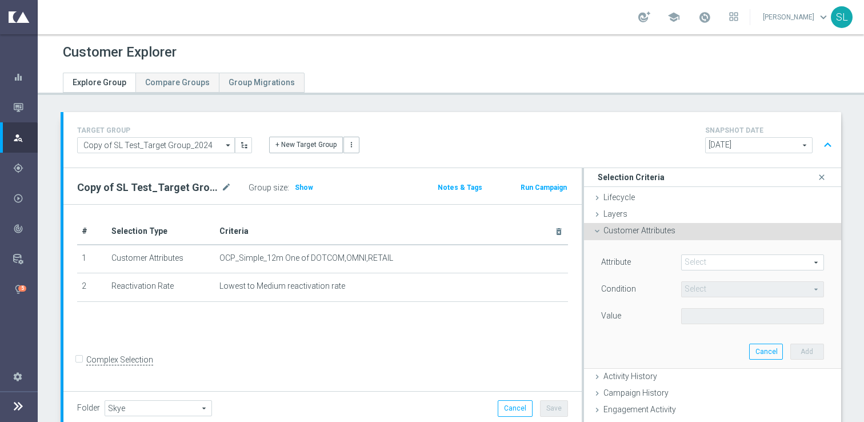
click at [726, 271] on div "Attribute Select arrow_drop_down search" at bounding box center [713, 263] width 240 height 18
click at [714, 262] on span at bounding box center [753, 262] width 142 height 15
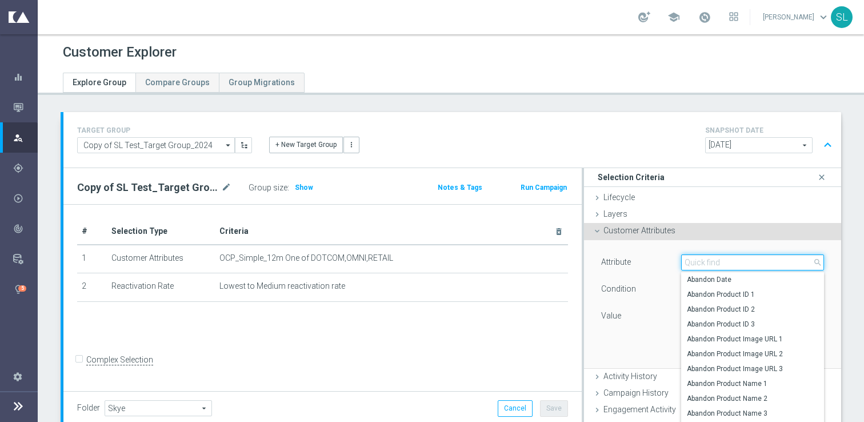
click at [714, 262] on input "search" at bounding box center [752, 262] width 143 height 16
type input "days since last"
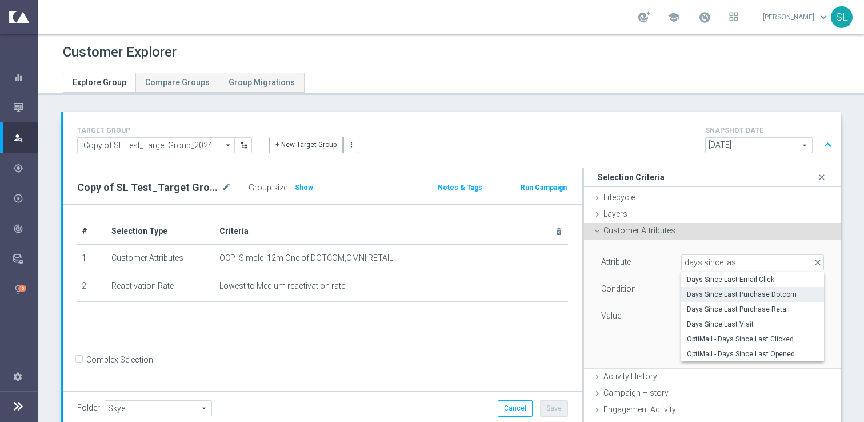
click at [739, 294] on span "Days Since Last Purchase Dotcom" at bounding box center [752, 294] width 131 height 9
type input "Days Since Last Purchase Dotcom"
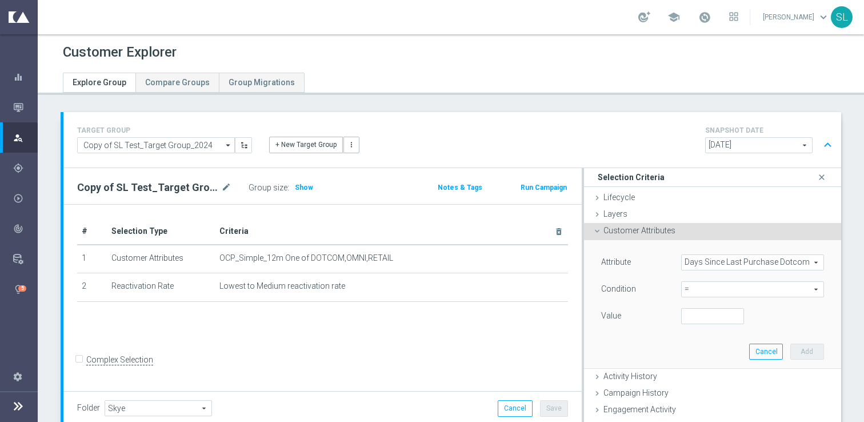
click at [739, 294] on span "=" at bounding box center [753, 289] width 142 height 15
click at [723, 367] on span ">" at bounding box center [752, 365] width 131 height 9
type input ">"
click at [702, 314] on input "number" at bounding box center [712, 316] width 63 height 16
type input "180"
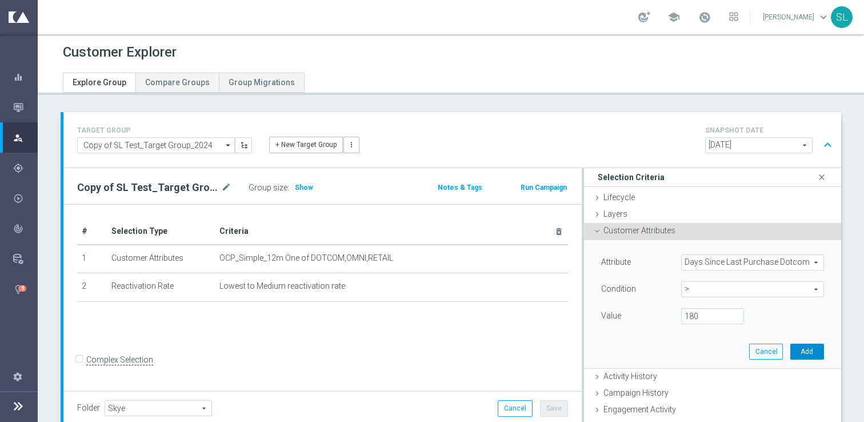
click at [800, 349] on button "Add" at bounding box center [807, 351] width 34 height 16
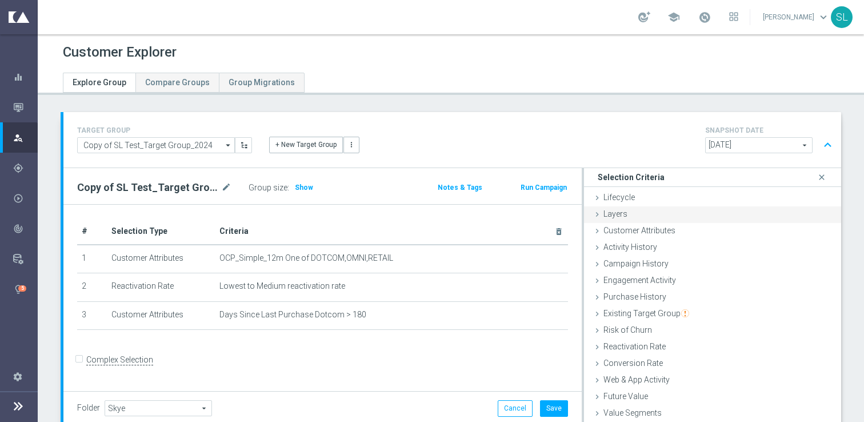
click at [672, 222] on div "Layers done" at bounding box center [712, 214] width 257 height 17
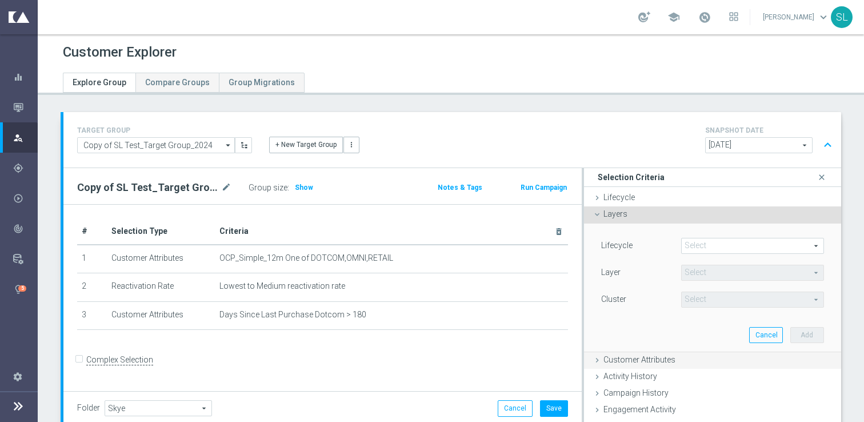
click at [623, 365] on div "Customer Attributes done selection saved" at bounding box center [712, 360] width 257 height 17
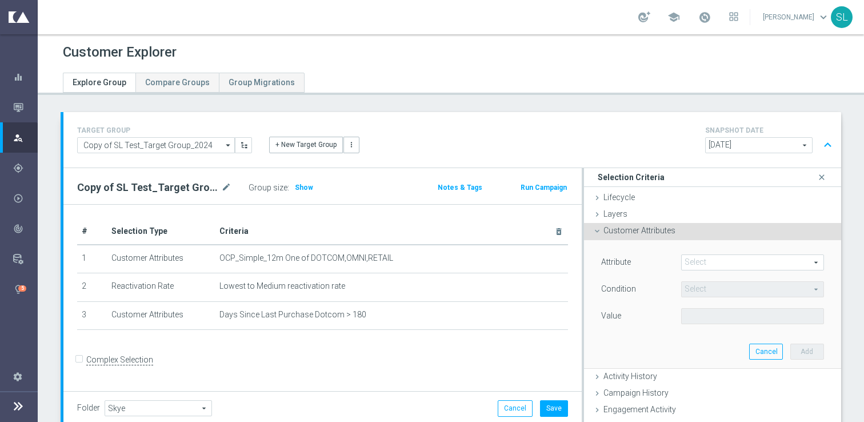
click at [710, 263] on span at bounding box center [753, 262] width 142 height 15
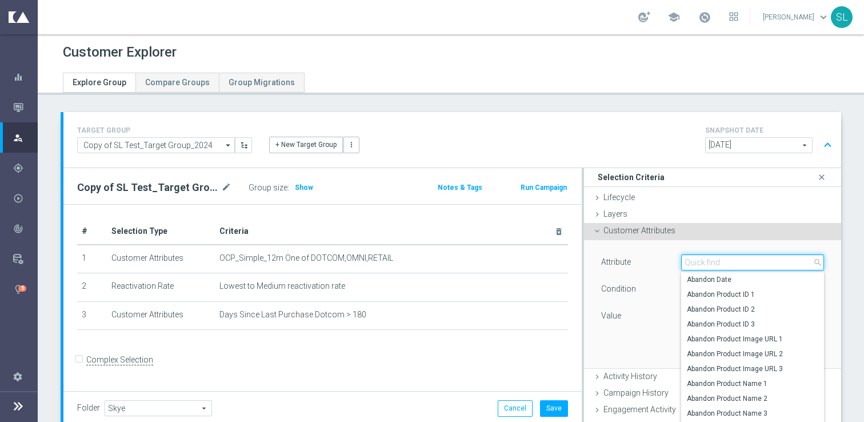
click at [710, 263] on input "search" at bounding box center [752, 262] width 143 height 16
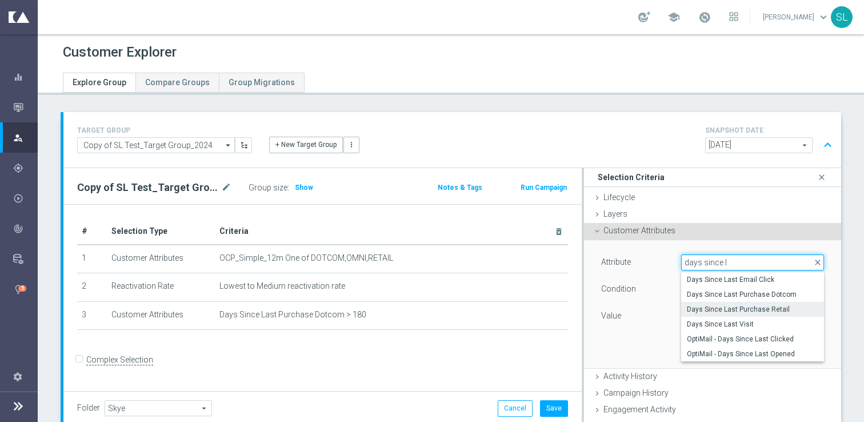
type input "days since l"
click at [775, 308] on span "Days Since Last Purchase Retail" at bounding box center [752, 309] width 131 height 9
type input "Days Since Last Purchase Retail"
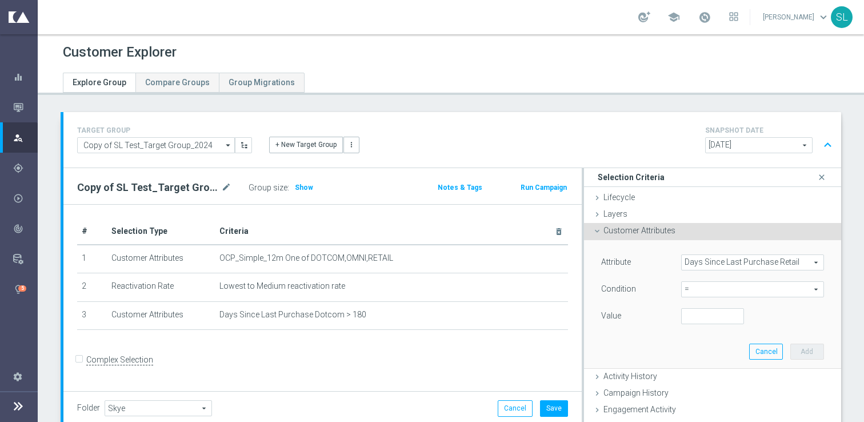
click at [713, 292] on span "=" at bounding box center [753, 289] width 142 height 15
click at [702, 366] on span ">" at bounding box center [752, 365] width 131 height 9
type input ">"
click at [707, 322] on input "number" at bounding box center [712, 316] width 63 height 16
type input "180"
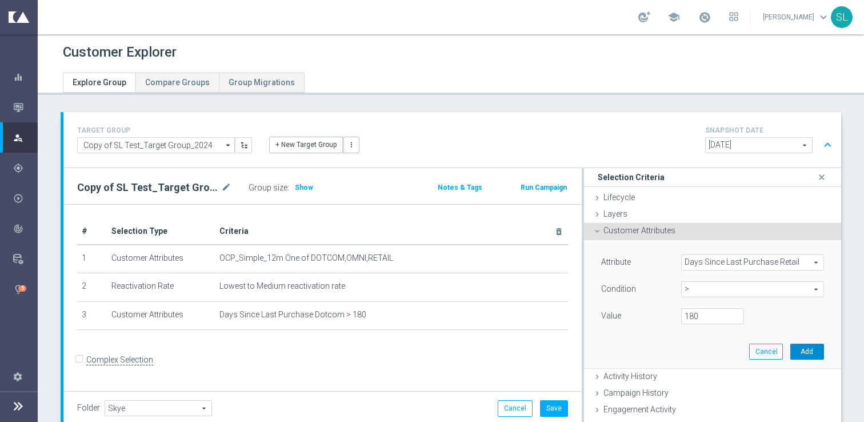
click at [814, 346] on button "Add" at bounding box center [807, 351] width 34 height 16
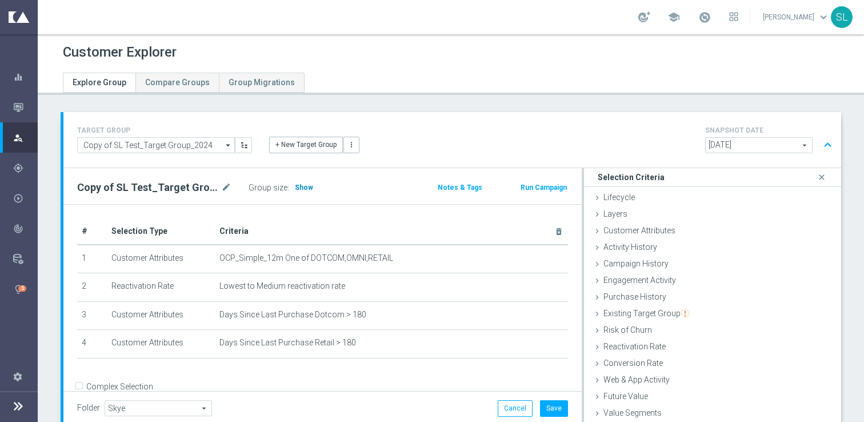
click at [300, 183] on span "Show" at bounding box center [304, 187] width 18 height 8
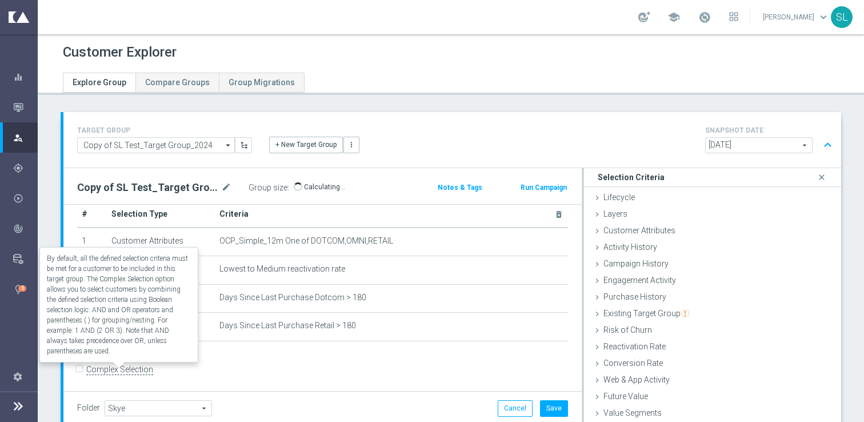
click at [123, 364] on label "Complex Selection" at bounding box center [119, 369] width 67 height 11
click at [85, 364] on input "Complex Selection" at bounding box center [80, 371] width 7 height 16
checkbox input "true"
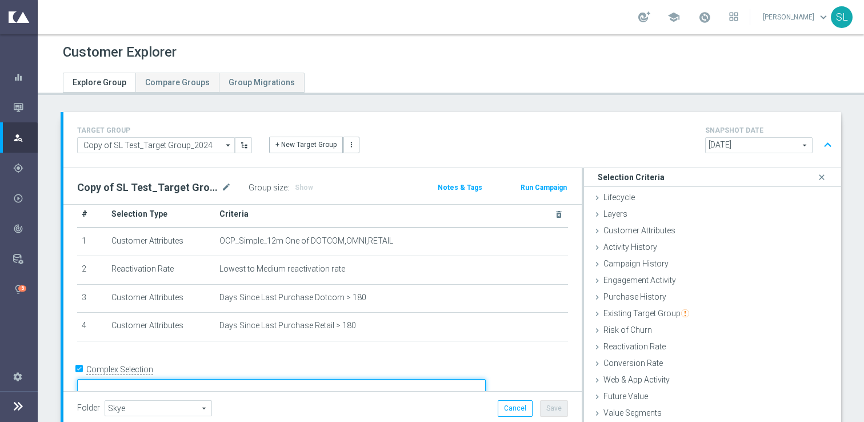
click at [185, 379] on textarea at bounding box center [281, 389] width 409 height 20
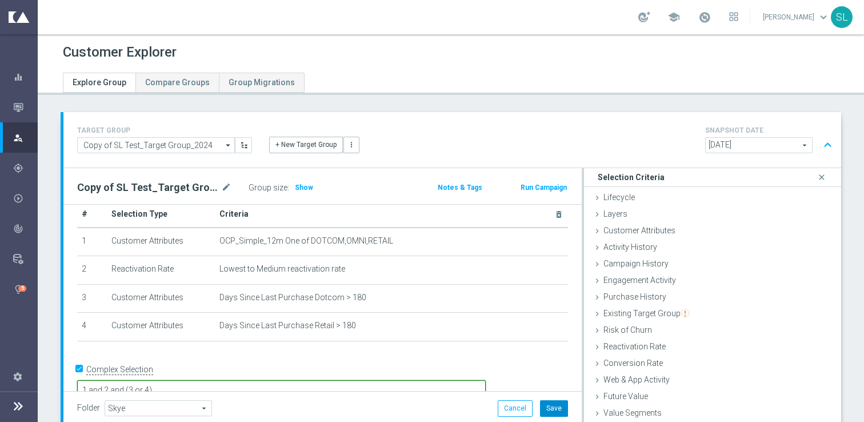
type textarea "1 and 2 and (3 or 4)"
click at [555, 403] on button "Save" at bounding box center [554, 408] width 28 height 16
click at [305, 187] on span "Show" at bounding box center [304, 187] width 18 height 8
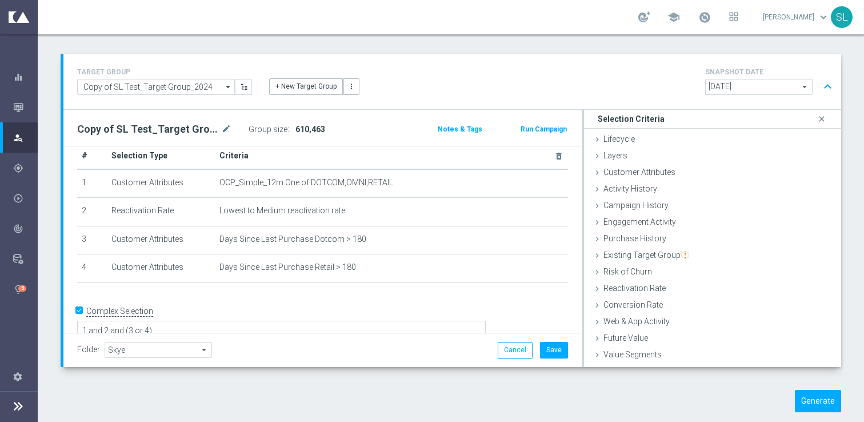
scroll to position [69, 0]
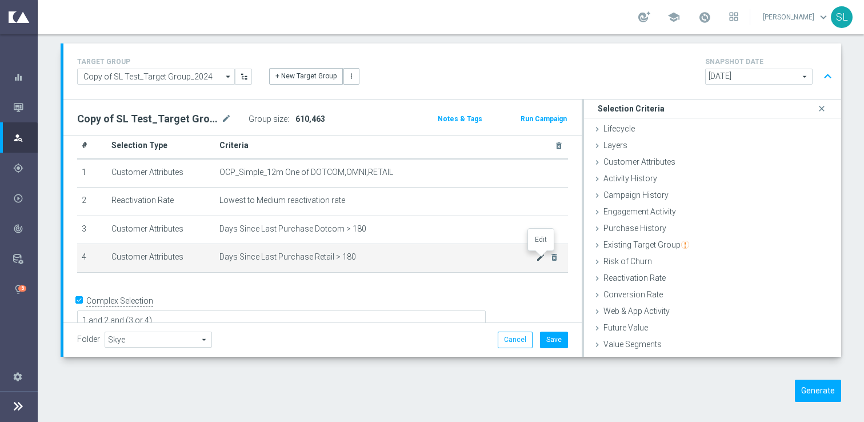
click at [541, 254] on icon "mode_edit" at bounding box center [540, 257] width 9 height 9
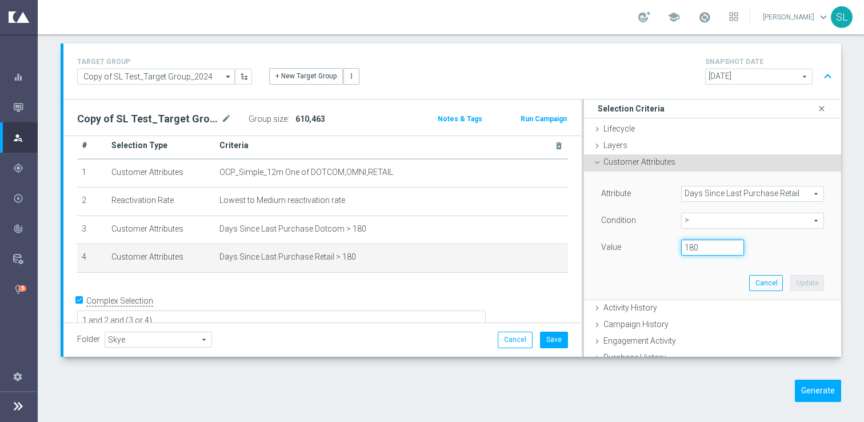
click at [711, 247] on input "180" at bounding box center [712, 247] width 63 height 16
type input "1"
type input "365"
click at [802, 279] on button "Update" at bounding box center [807, 283] width 34 height 16
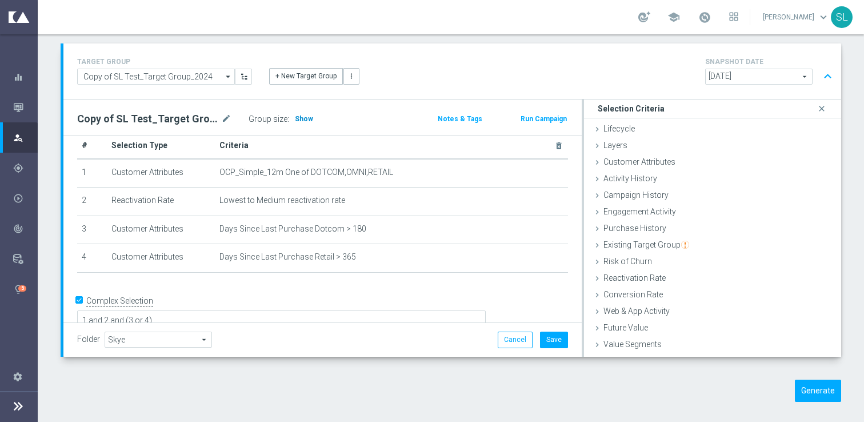
click at [303, 119] on span "Show" at bounding box center [304, 119] width 18 height 8
click at [509, 335] on button "Cancel" at bounding box center [515, 339] width 35 height 16
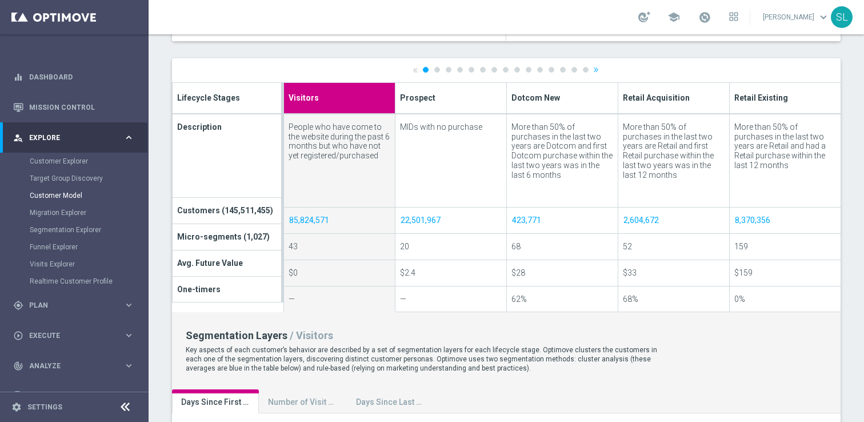
scroll to position [379, 0]
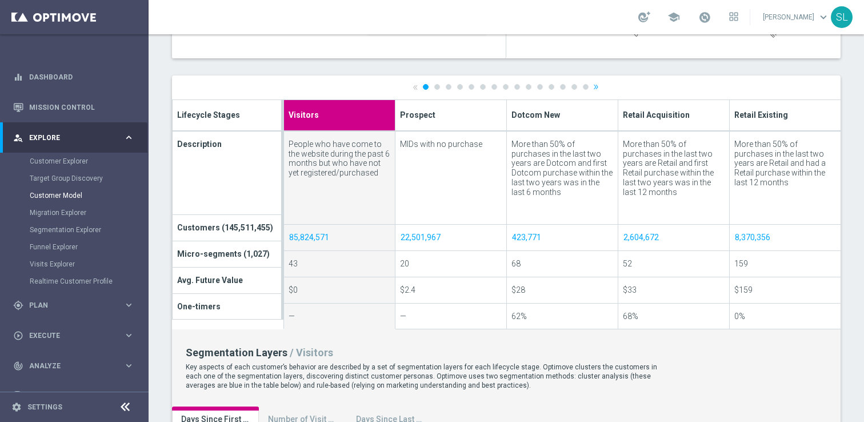
click at [502, 86] on ul "« 1 2 3 4 5 6 7 8 9 10 11 12 13 14 15 »" at bounding box center [507, 86] width 188 height 7
click at [505, 86] on link "8" at bounding box center [506, 87] width 6 height 6
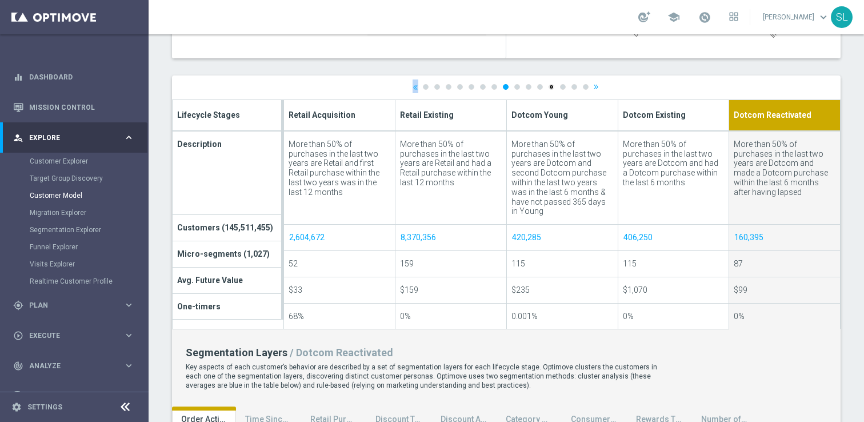
click at [553, 87] on link "12" at bounding box center [552, 87] width 6 height 6
type input "Dotcom Lost"
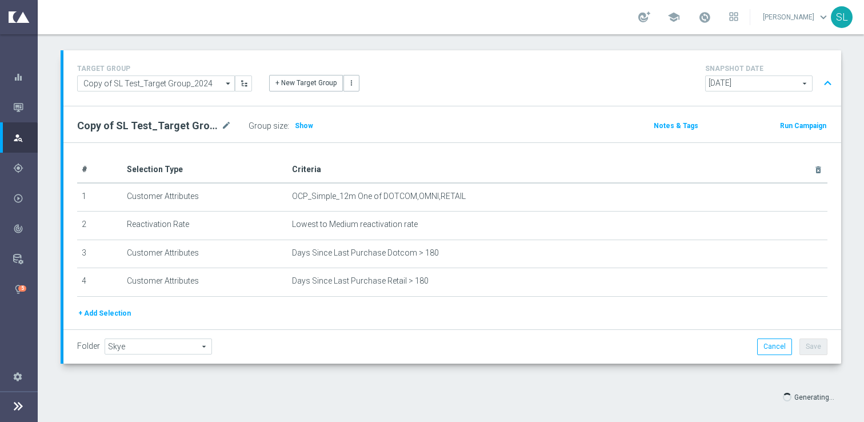
scroll to position [75, 0]
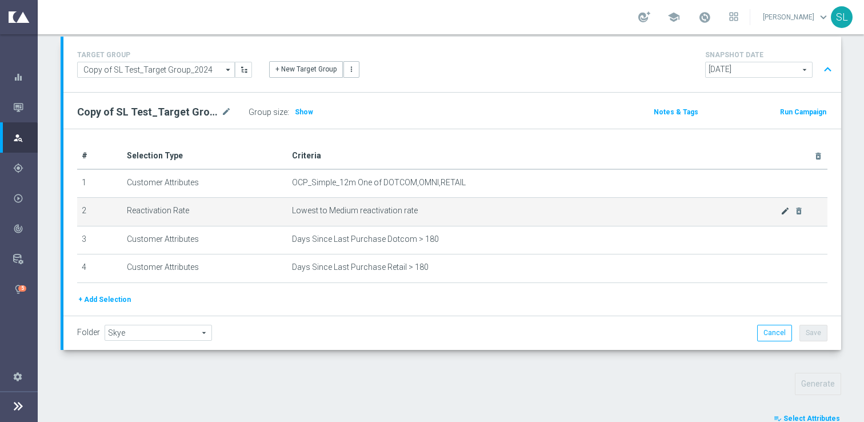
click at [782, 210] on icon "mode_edit" at bounding box center [784, 210] width 9 height 9
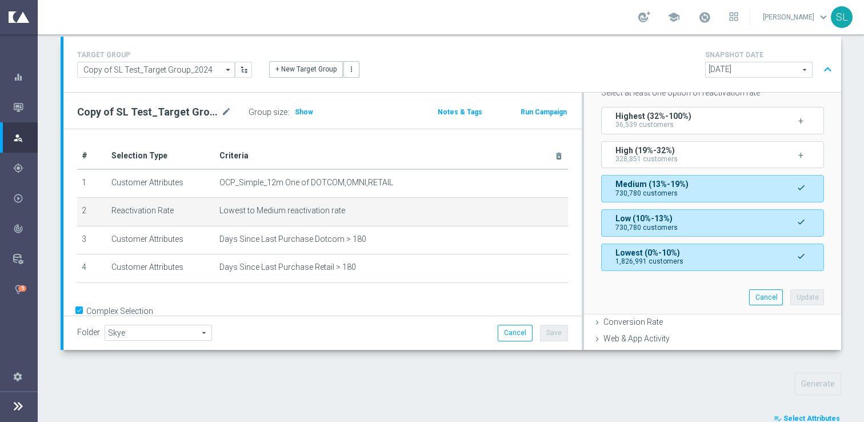
scroll to position [249, 0]
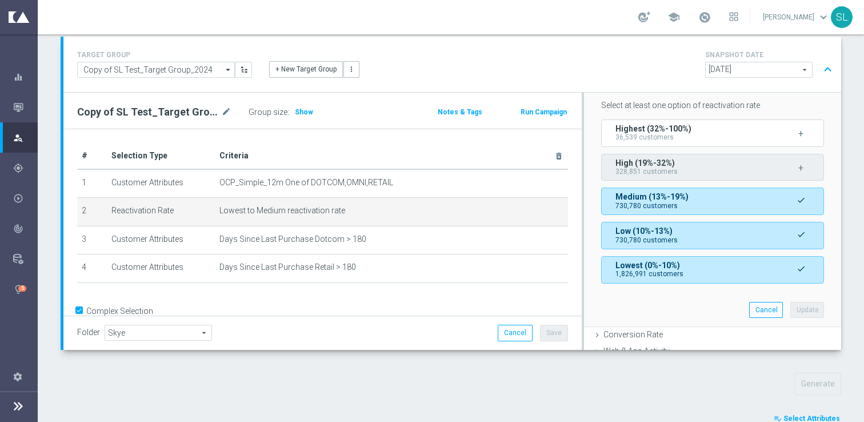
click at [651, 163] on span "High (19%-32%)" at bounding box center [644, 162] width 59 height 9
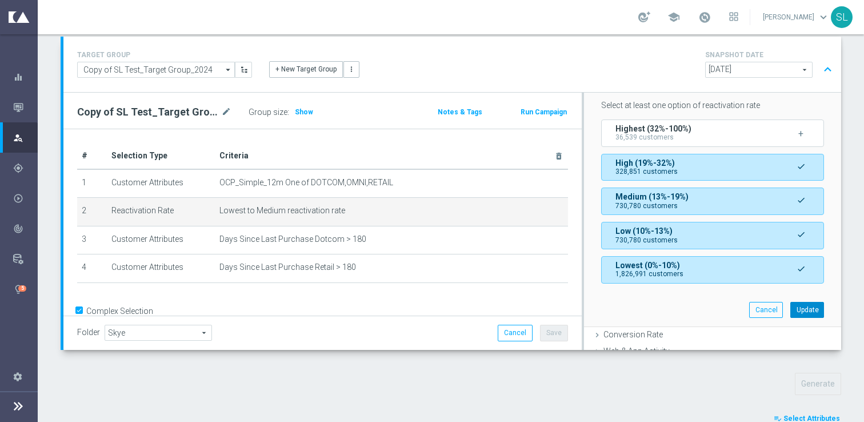
click at [805, 309] on button "Update" at bounding box center [807, 310] width 34 height 16
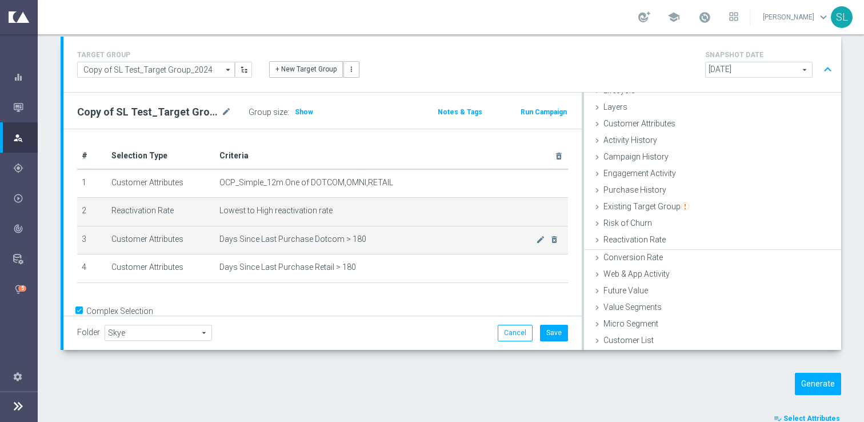
scroll to position [30, 0]
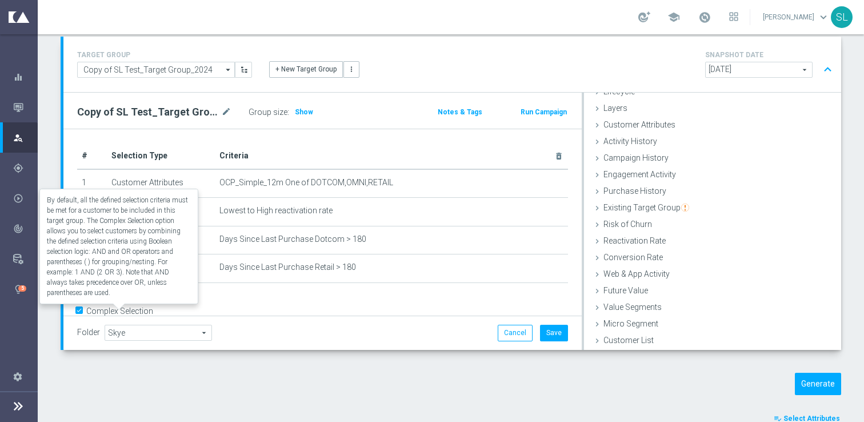
click at [86, 309] on label "Complex Selection" at bounding box center [119, 311] width 67 height 11
click at [77, 309] on input "Complex Selection" at bounding box center [80, 313] width 7 height 16
checkbox input "false"
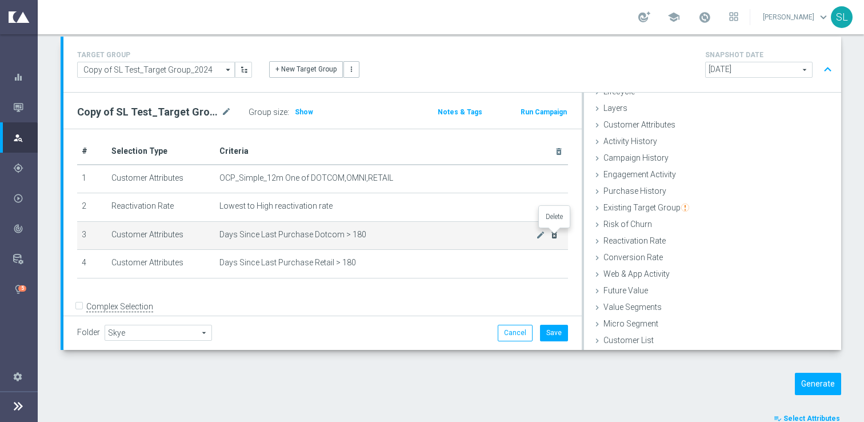
click at [555, 234] on icon "delete_forever" at bounding box center [554, 234] width 9 height 9
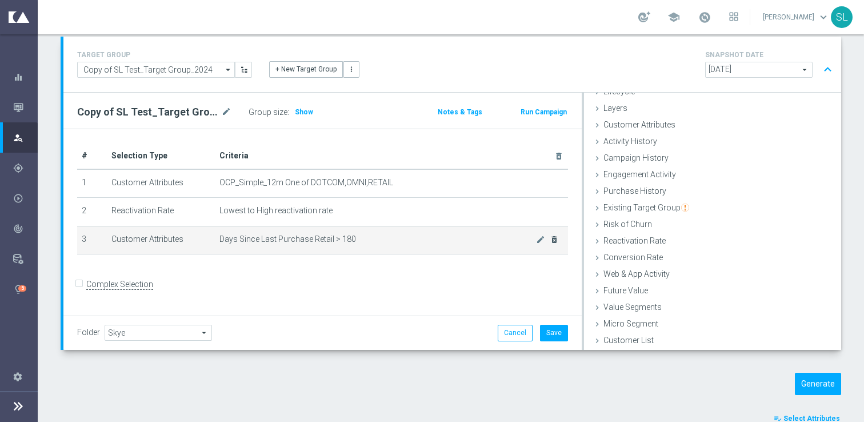
click at [555, 234] on div "mode_edit delete_forever" at bounding box center [547, 239] width 23 height 10
click at [555, 241] on icon "delete_forever" at bounding box center [554, 239] width 9 height 9
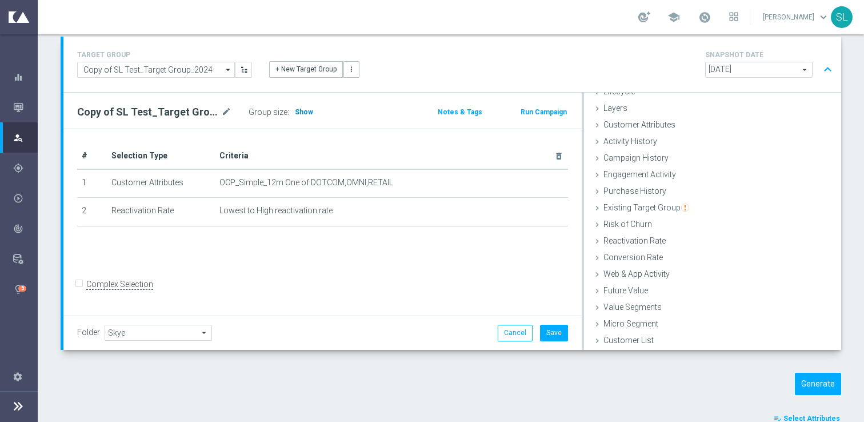
click at [299, 112] on span "Show" at bounding box center [304, 112] width 18 height 8
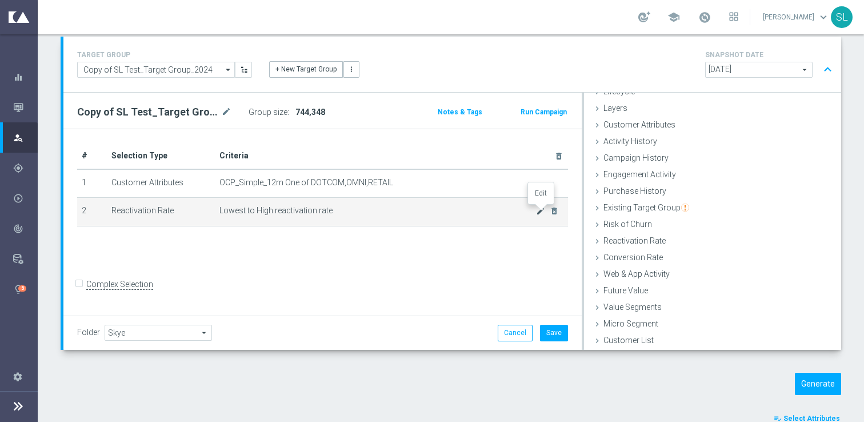
click at [539, 209] on icon "mode_edit" at bounding box center [540, 210] width 9 height 9
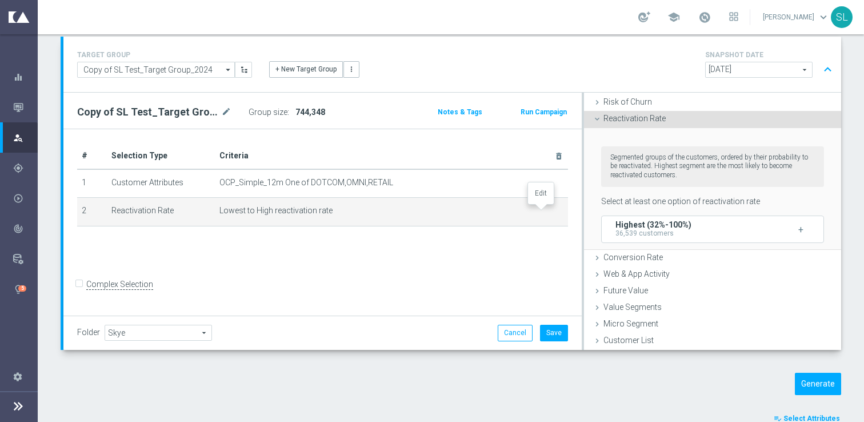
scroll to position [182, 0]
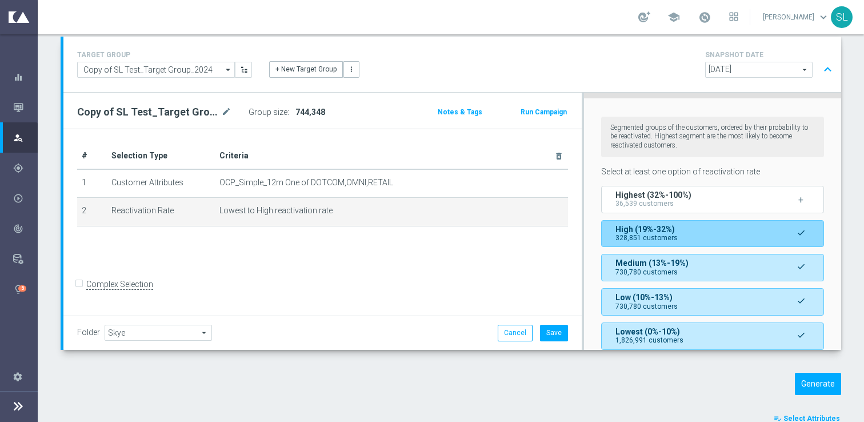
click at [666, 226] on span "High (19%-32%)" at bounding box center [644, 229] width 59 height 9
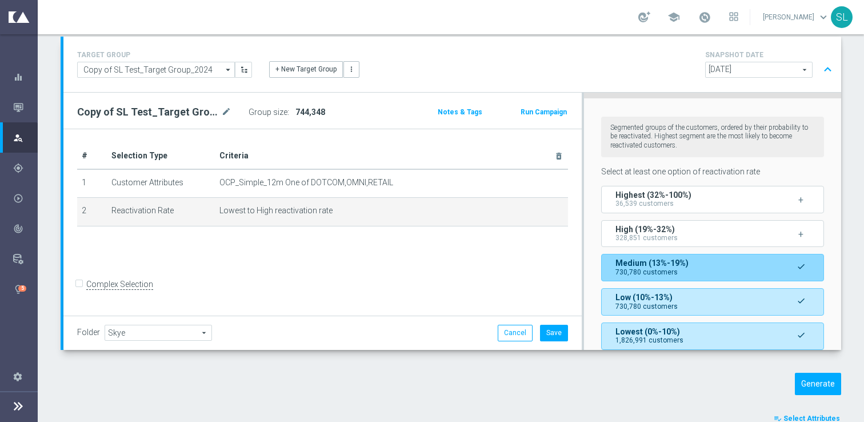
click at [652, 260] on span "Medium (13%-19%)" at bounding box center [651, 262] width 73 height 9
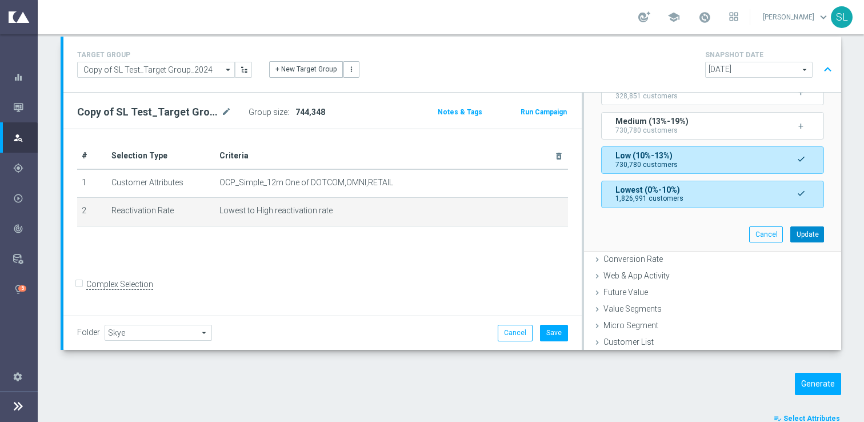
click at [796, 229] on button "Update" at bounding box center [807, 234] width 34 height 16
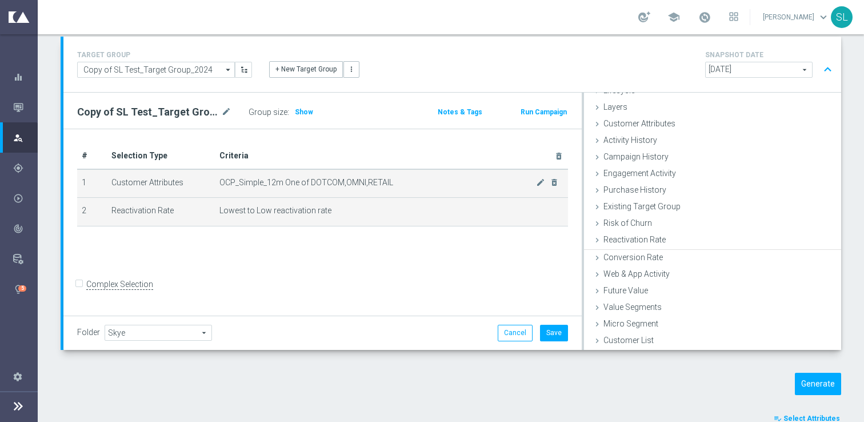
scroll to position [30, 0]
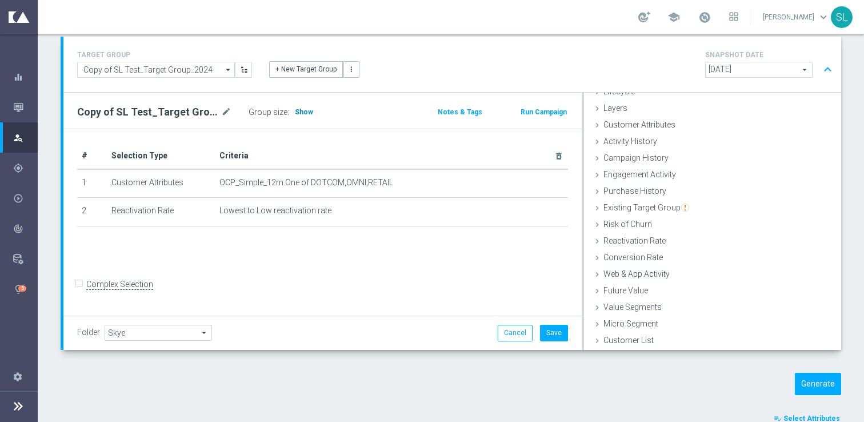
click at [299, 111] on span "Show" at bounding box center [304, 112] width 18 height 8
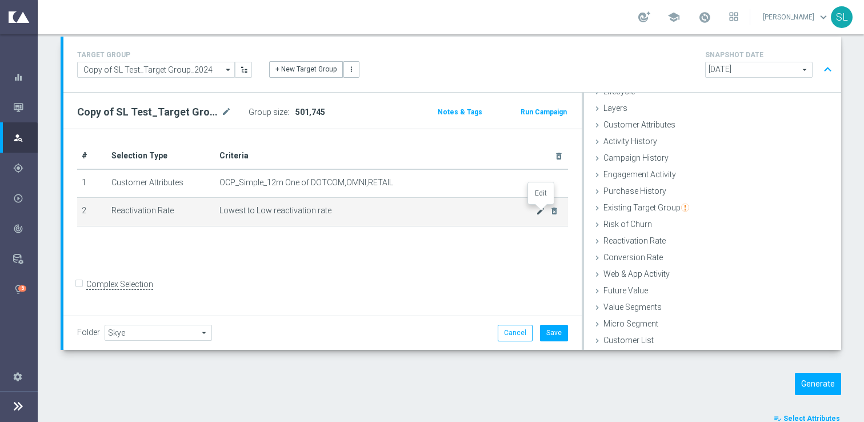
click at [541, 210] on icon "mode_edit" at bounding box center [540, 210] width 9 height 9
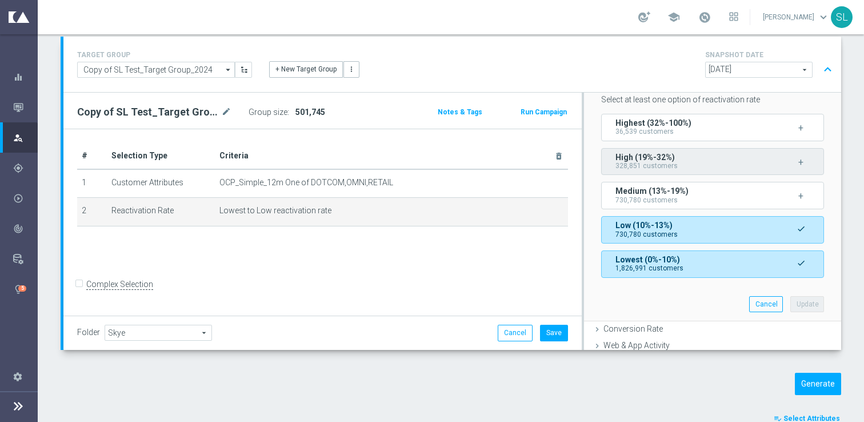
scroll to position [256, 0]
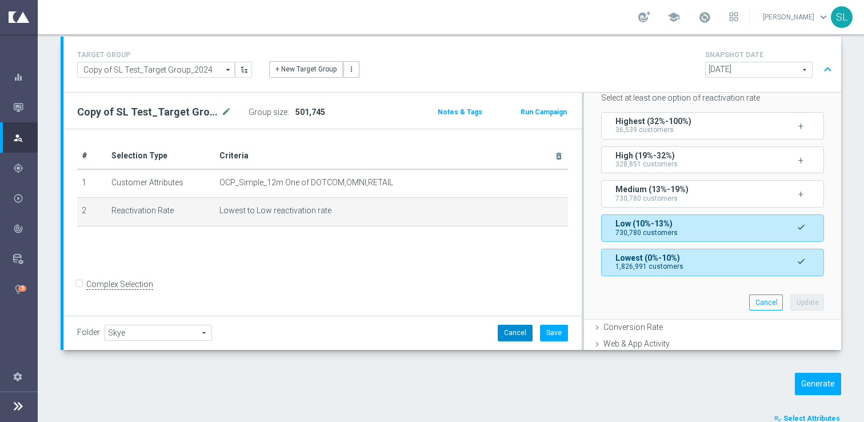
click at [517, 337] on button "Cancel" at bounding box center [515, 333] width 35 height 16
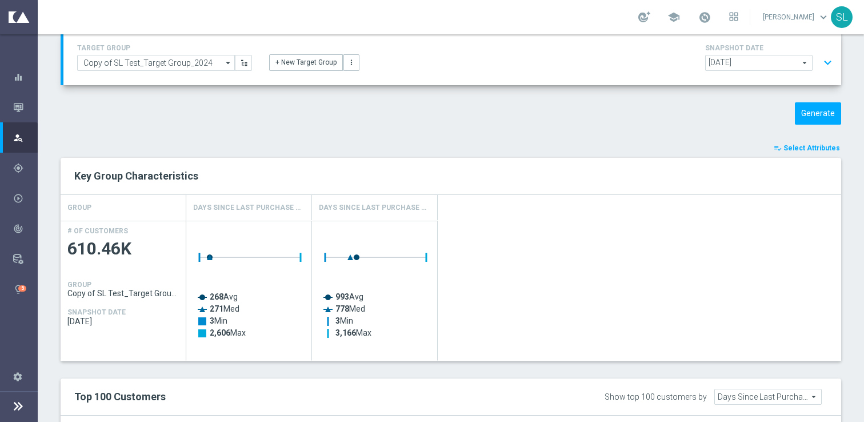
scroll to position [0, 0]
